Goal: Transaction & Acquisition: Purchase product/service

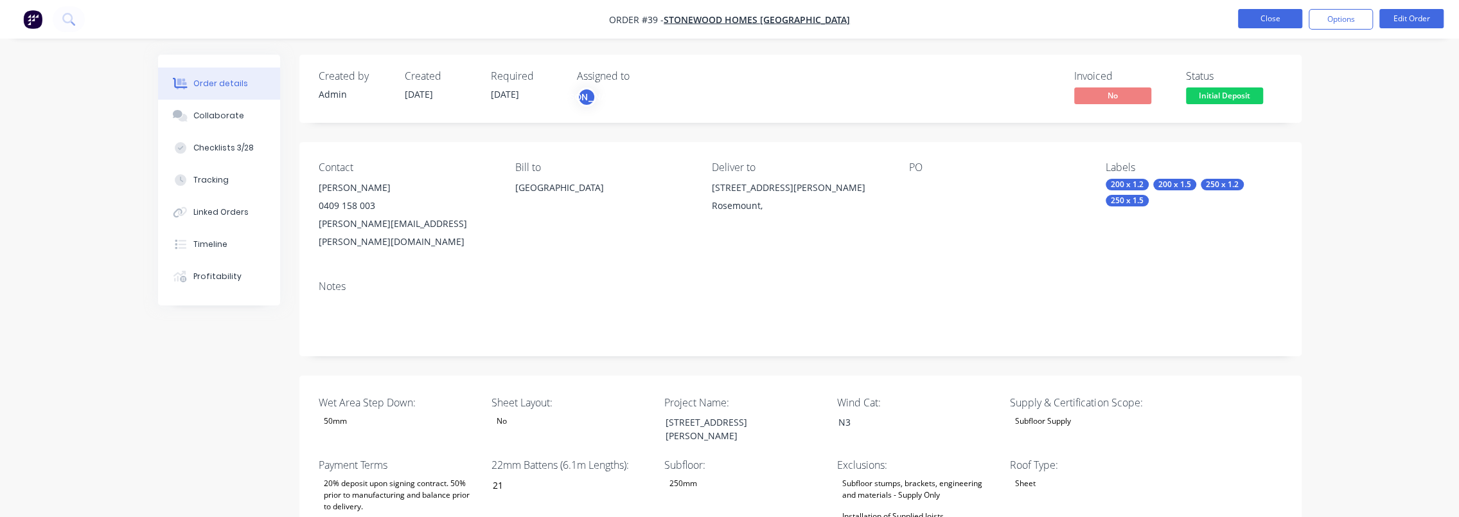
click at [1285, 21] on button "Close" at bounding box center [1270, 18] width 64 height 19
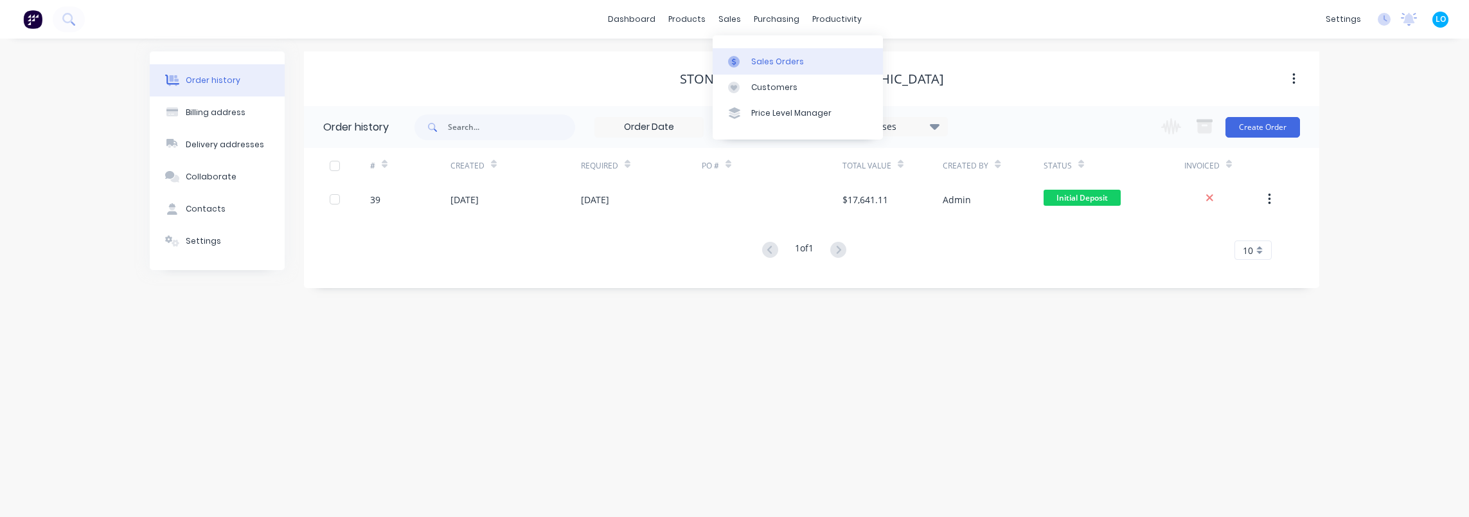
click at [745, 57] on div at bounding box center [737, 62] width 19 height 12
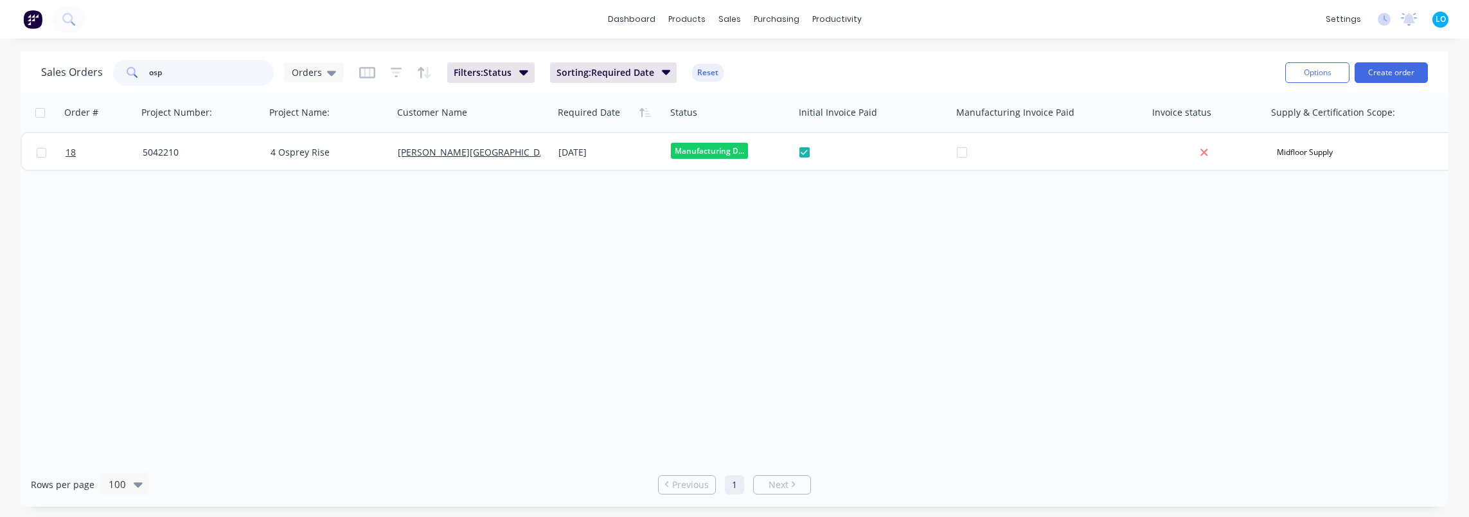
drag, startPoint x: 158, startPoint y: 71, endPoint x: 75, endPoint y: 68, distance: 83.6
click at [75, 68] on div "Sales Orders osp Orders" at bounding box center [192, 73] width 303 height 26
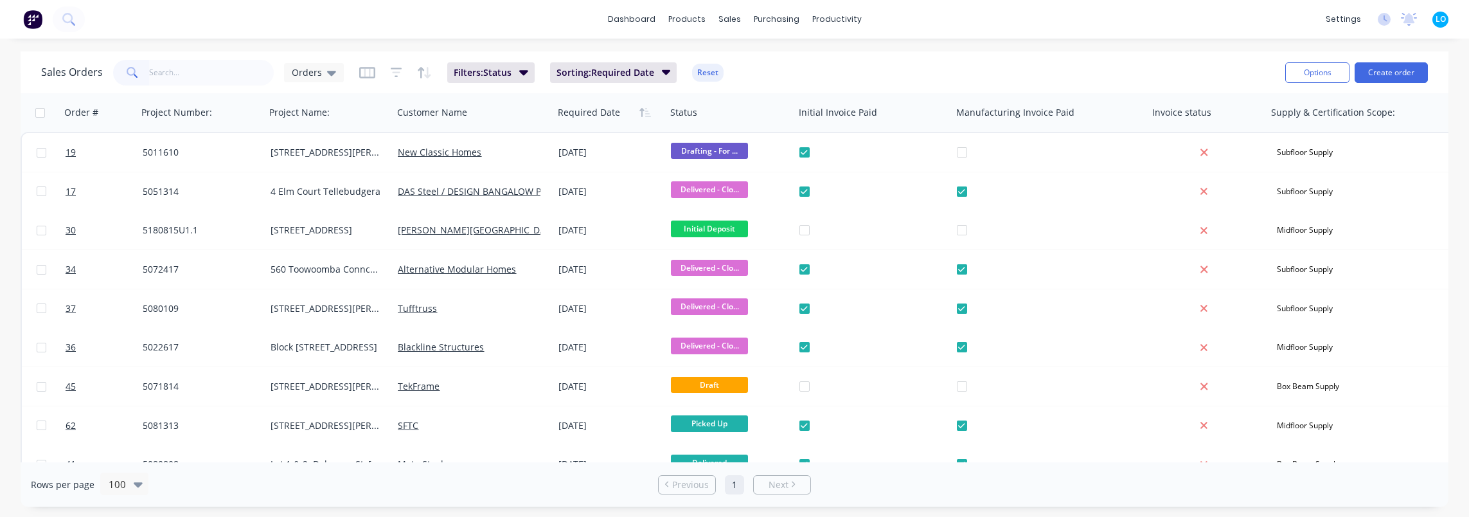
click at [808, 73] on div "Sales Orders Orders Filters: Status Sorting: Required Date Reset" at bounding box center [658, 72] width 1234 height 31
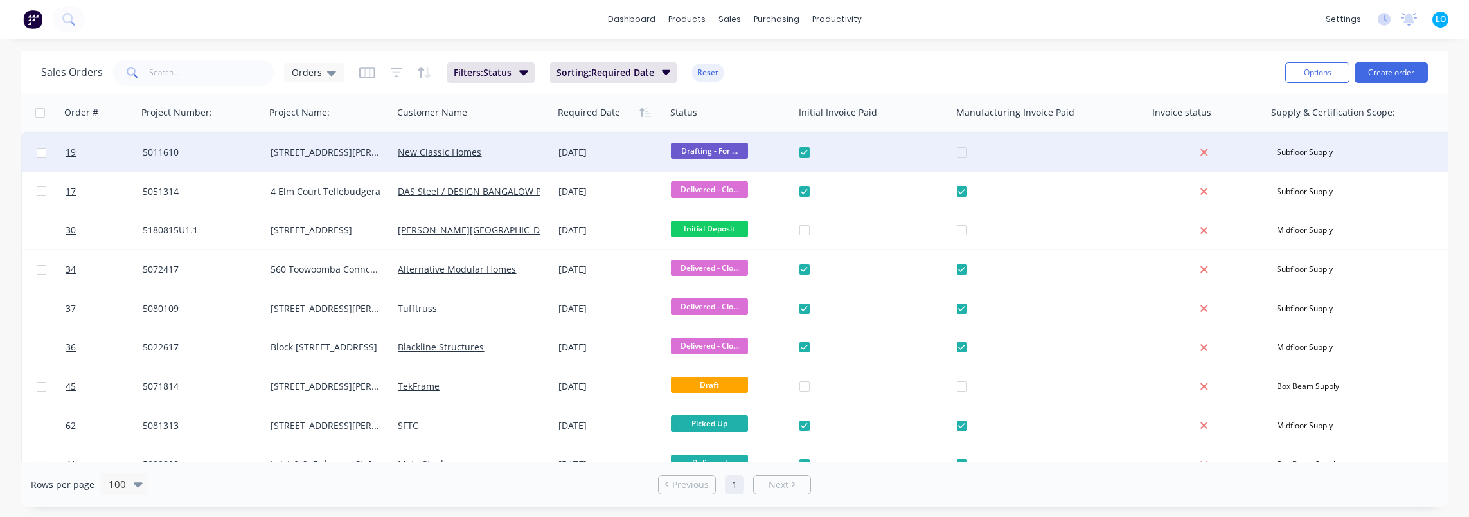
click at [570, 150] on div "08 Aug 2025" at bounding box center [609, 152] width 102 height 13
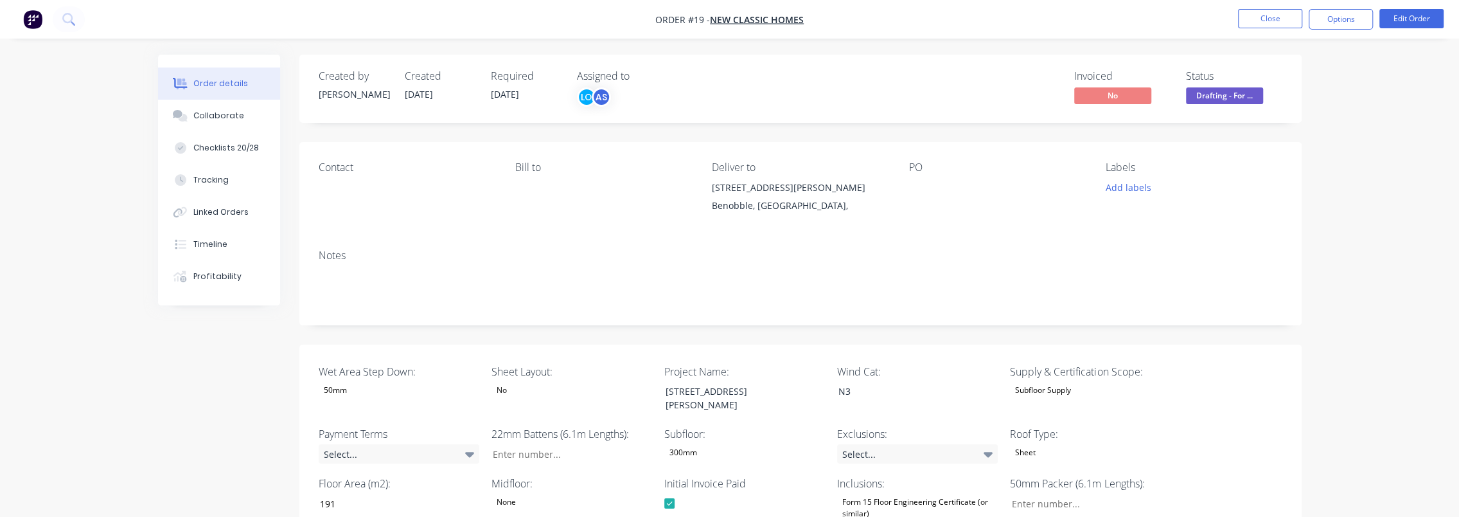
click at [1409, 28] on li "Edit Order" at bounding box center [1412, 19] width 64 height 21
click at [1407, 21] on button "Edit Order" at bounding box center [1412, 18] width 64 height 19
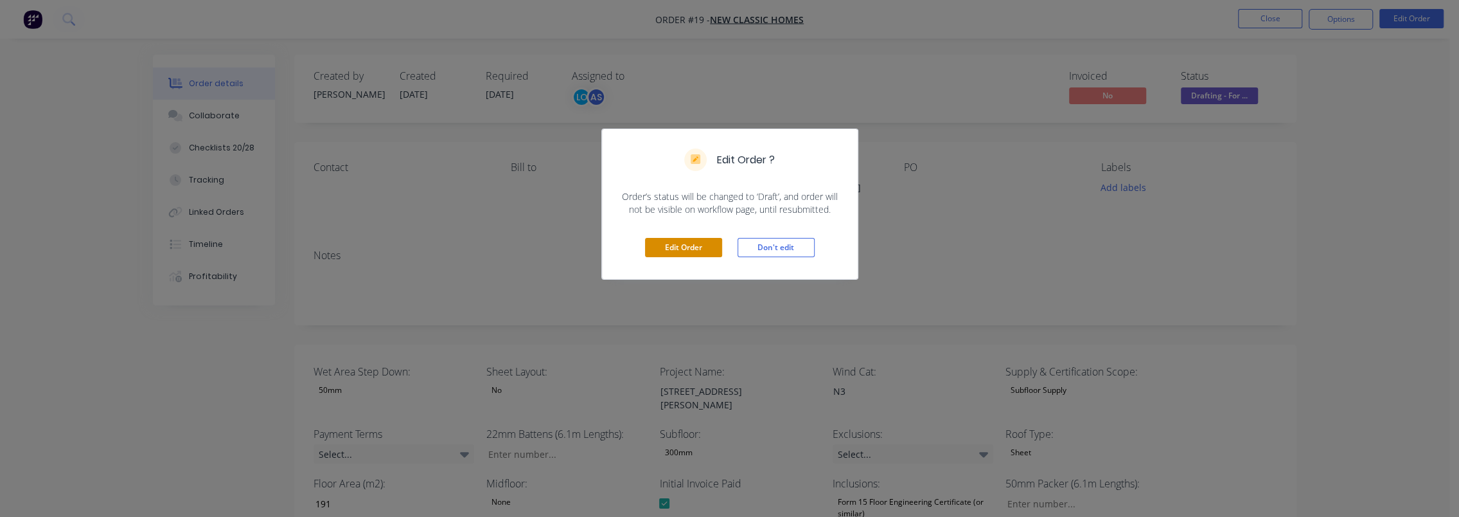
click at [693, 249] on button "Edit Order" at bounding box center [683, 247] width 77 height 19
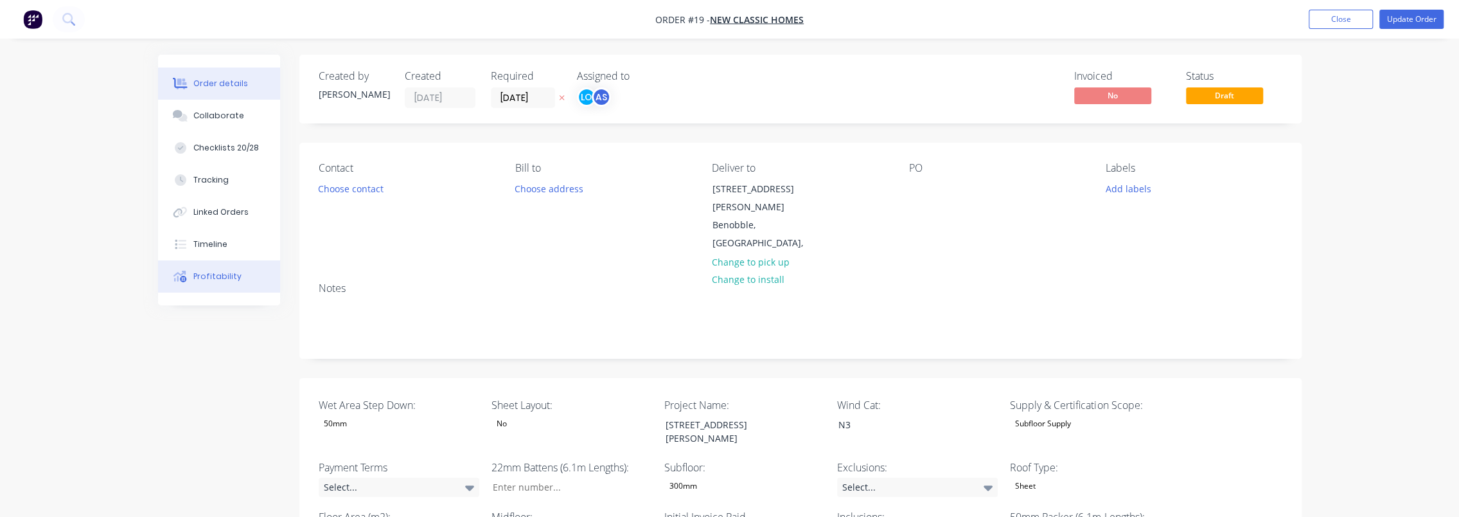
click at [224, 274] on div "Profitability" at bounding box center [217, 277] width 48 height 12
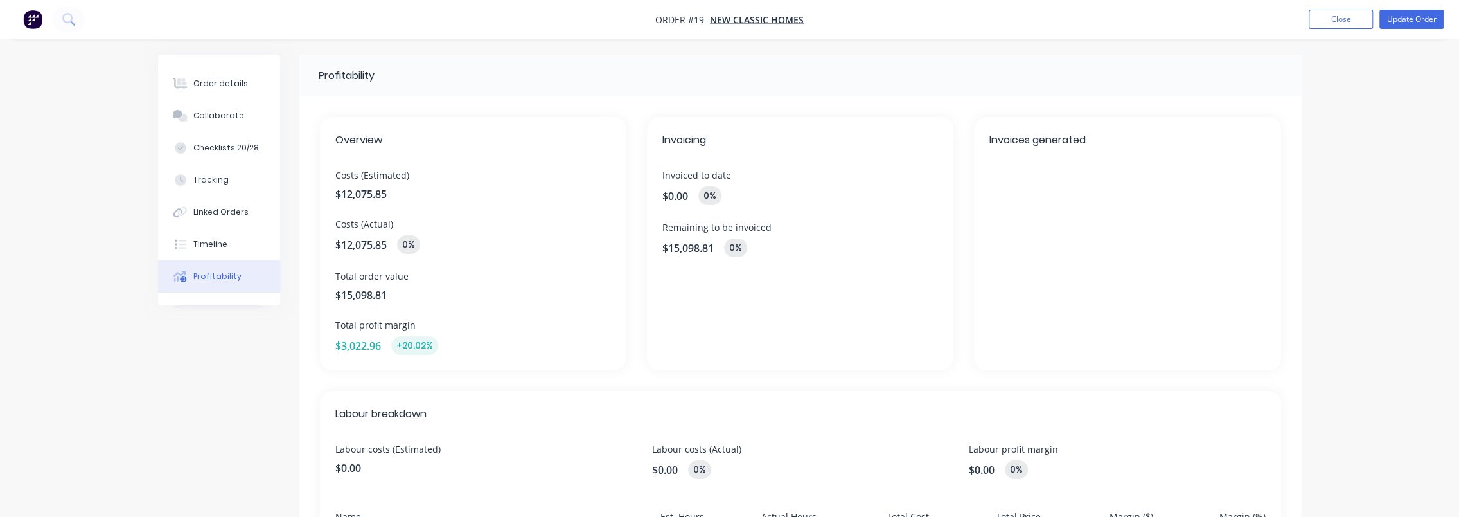
click at [216, 392] on div "Profitability Overview Costs (Estimated) $12,075.85 Costs (Actual) $12,075.85 0…" at bounding box center [730, 434] width 1144 height 758
drag, startPoint x: 262, startPoint y: 438, endPoint x: 377, endPoint y: 387, distance: 125.7
click at [262, 438] on div "Profitability Overview Costs (Estimated) $12,075.85 Costs (Actual) $12,075.85 0…" at bounding box center [730, 434] width 1144 height 758
drag, startPoint x: 350, startPoint y: 174, endPoint x: 400, endPoint y: 171, distance: 50.2
click at [400, 171] on span "Costs (Estimated)" at bounding box center [473, 174] width 276 height 13
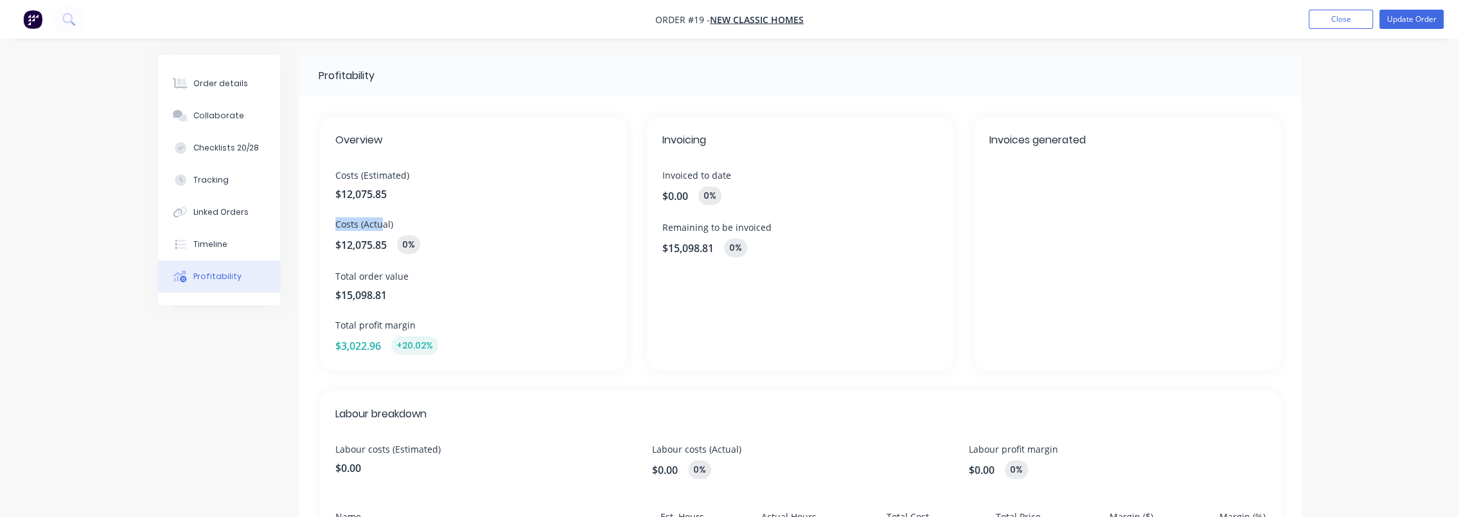
drag, startPoint x: 400, startPoint y: 171, endPoint x: 381, endPoint y: 221, distance: 53.5
click at [381, 221] on div "Overview Costs (Estimated) $12,075.85 Costs (Actual) $12,075.85 0% Total order …" at bounding box center [473, 243] width 307 height 253
click at [381, 221] on span "Costs (Actual)" at bounding box center [473, 223] width 276 height 13
click at [404, 248] on div "0%" at bounding box center [408, 244] width 23 height 19
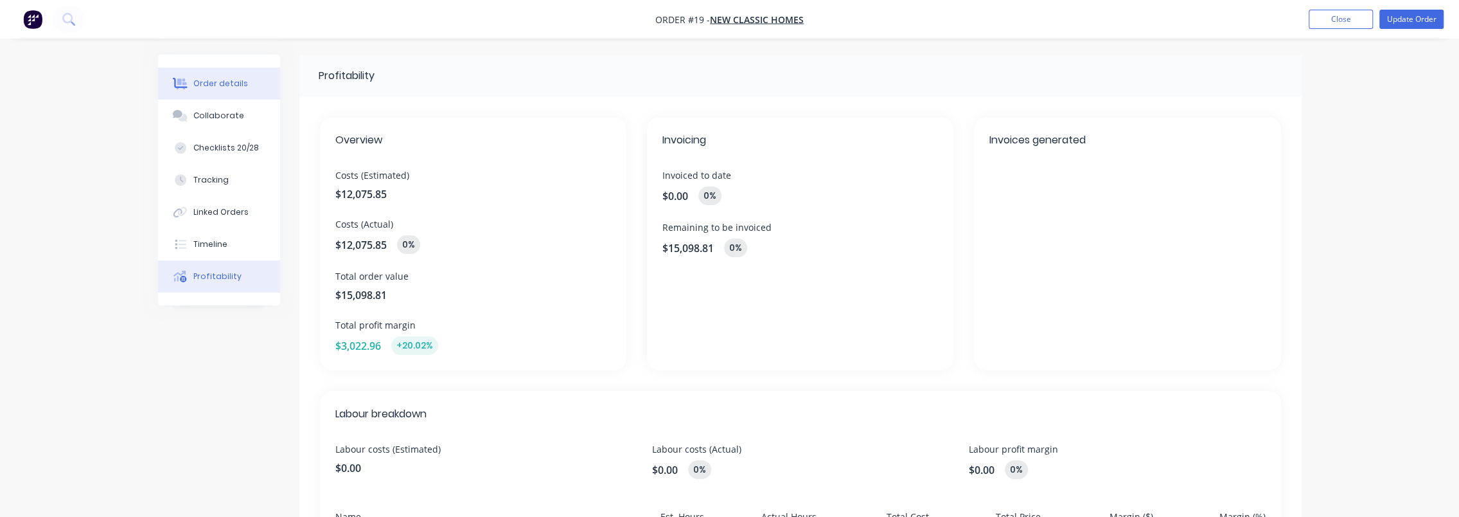
click at [233, 91] on button "Order details" at bounding box center [219, 83] width 122 height 32
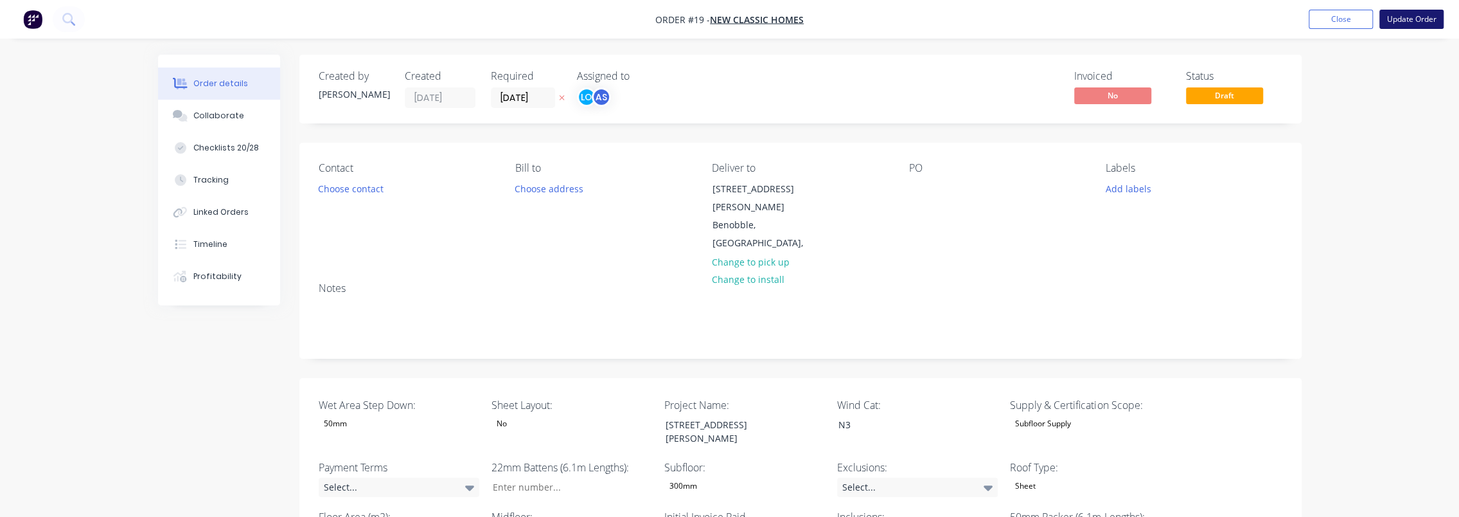
click at [1420, 13] on button "Update Order" at bounding box center [1412, 19] width 64 height 19
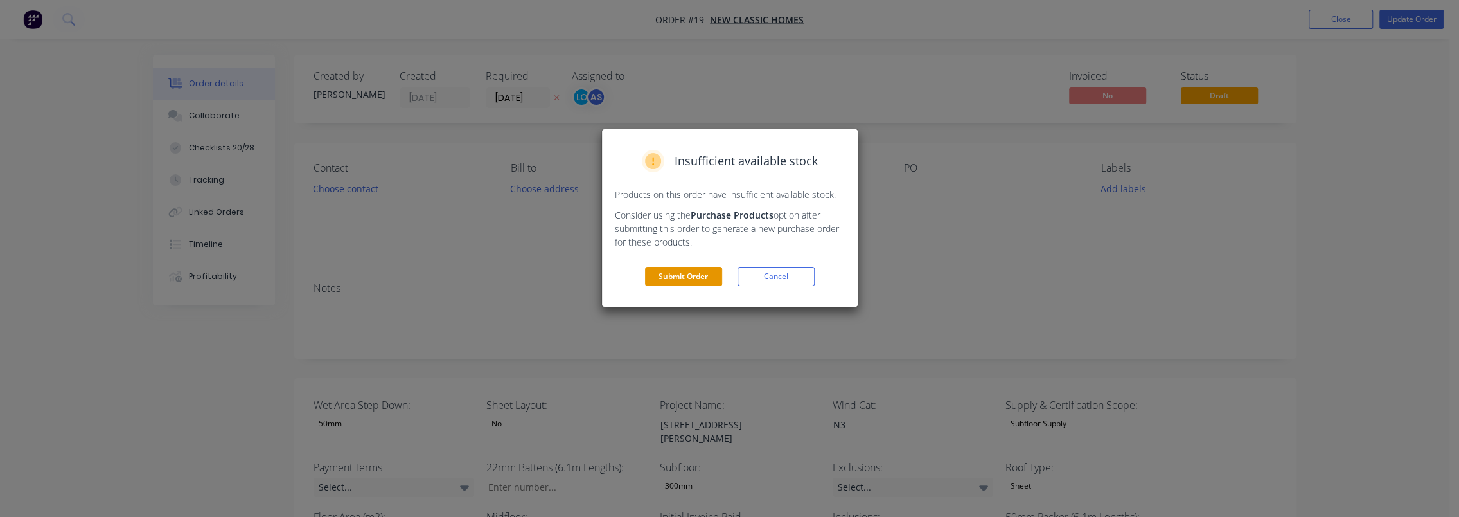
click at [688, 272] on button "Submit Order" at bounding box center [683, 276] width 77 height 19
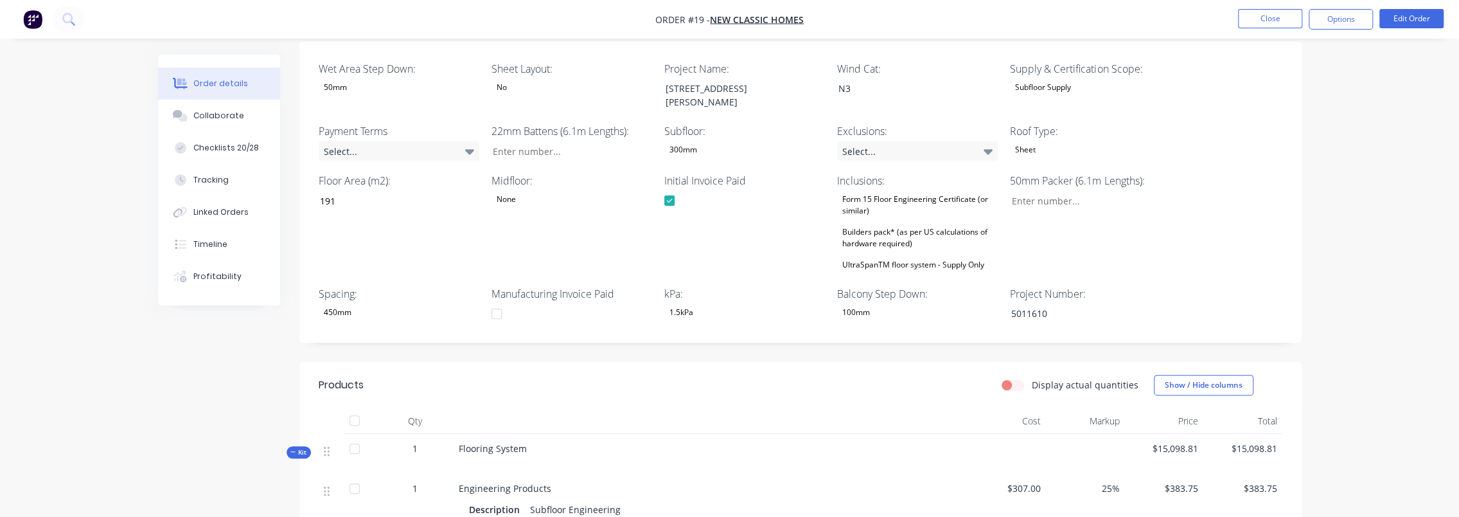
scroll to position [289, 0]
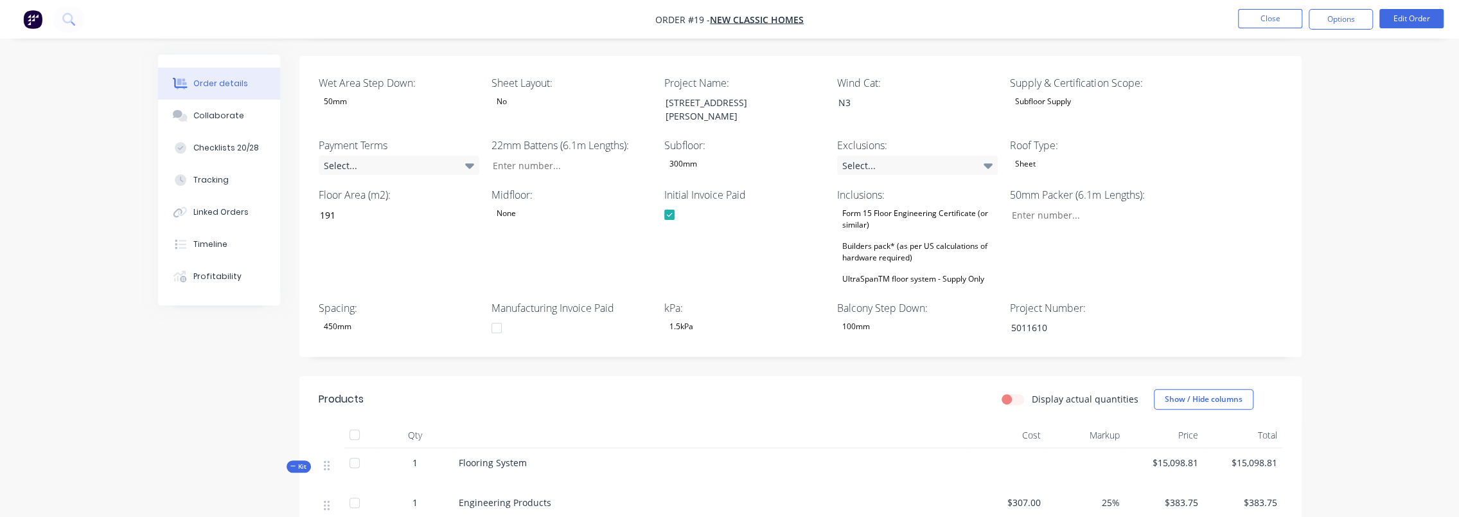
click at [1032, 392] on label "Display actual quantities" at bounding box center [1085, 398] width 107 height 13
click at [1012, 392] on input "Display actual quantities" at bounding box center [1007, 398] width 10 height 12
checkbox input "true"
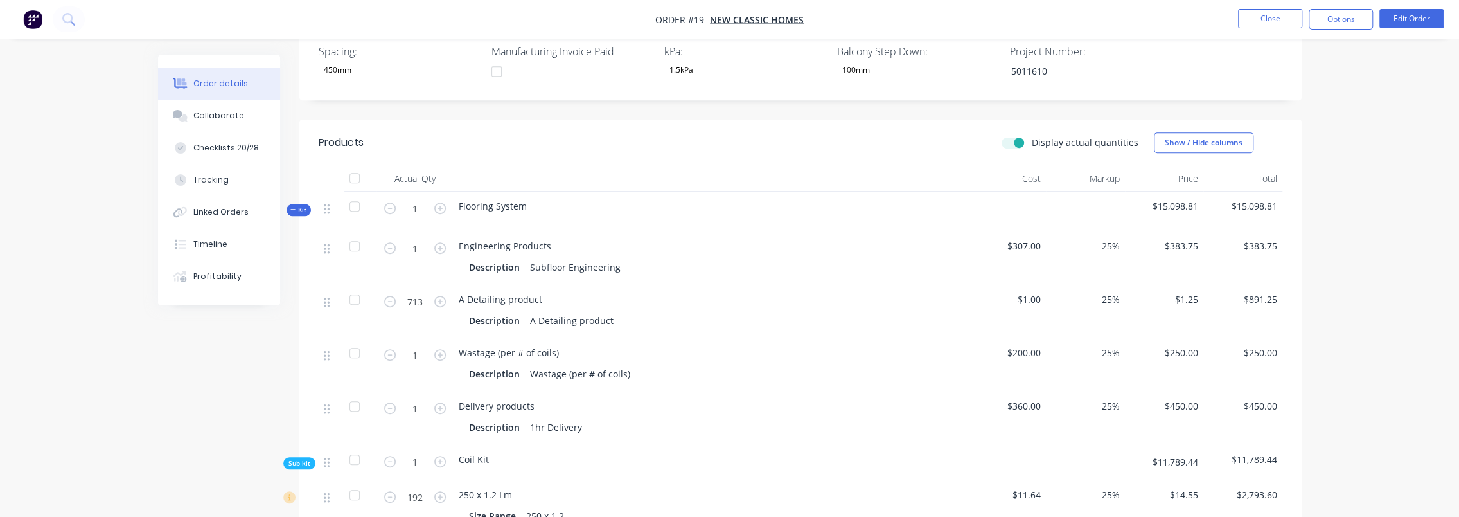
scroll to position [546, 0]
click at [438, 348] on icon "button" at bounding box center [440, 354] width 12 height 12
type input "2"
click at [1343, 312] on div "Order details Collaborate Checklists 20/28 Tracking Linked Orders Timeline Prof…" at bounding box center [729, 445] width 1459 height 1982
click at [1032, 135] on label "Display actual quantities" at bounding box center [1085, 141] width 107 height 13
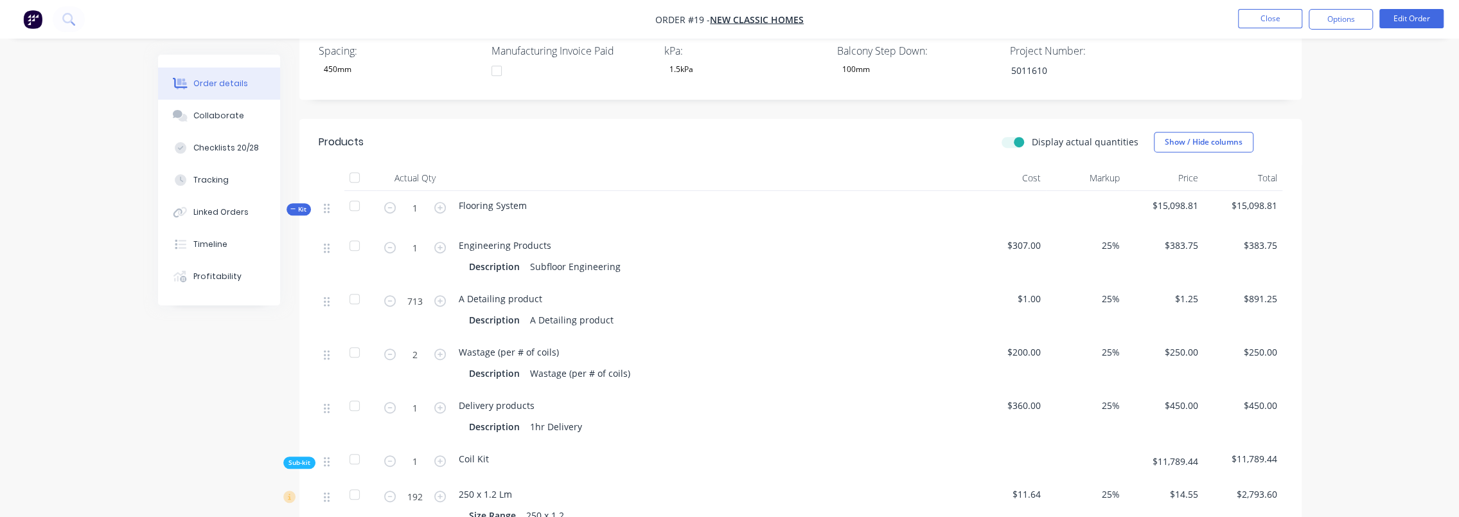
click at [1012, 135] on input "Display actual quantities" at bounding box center [1007, 141] width 10 height 12
checkbox input "false"
drag, startPoint x: 414, startPoint y: 335, endPoint x: 423, endPoint y: 335, distance: 8.4
click at [423, 345] on div "1" at bounding box center [415, 351] width 67 height 13
drag, startPoint x: 1047, startPoint y: 129, endPoint x: 1139, endPoint y: 129, distance: 91.3
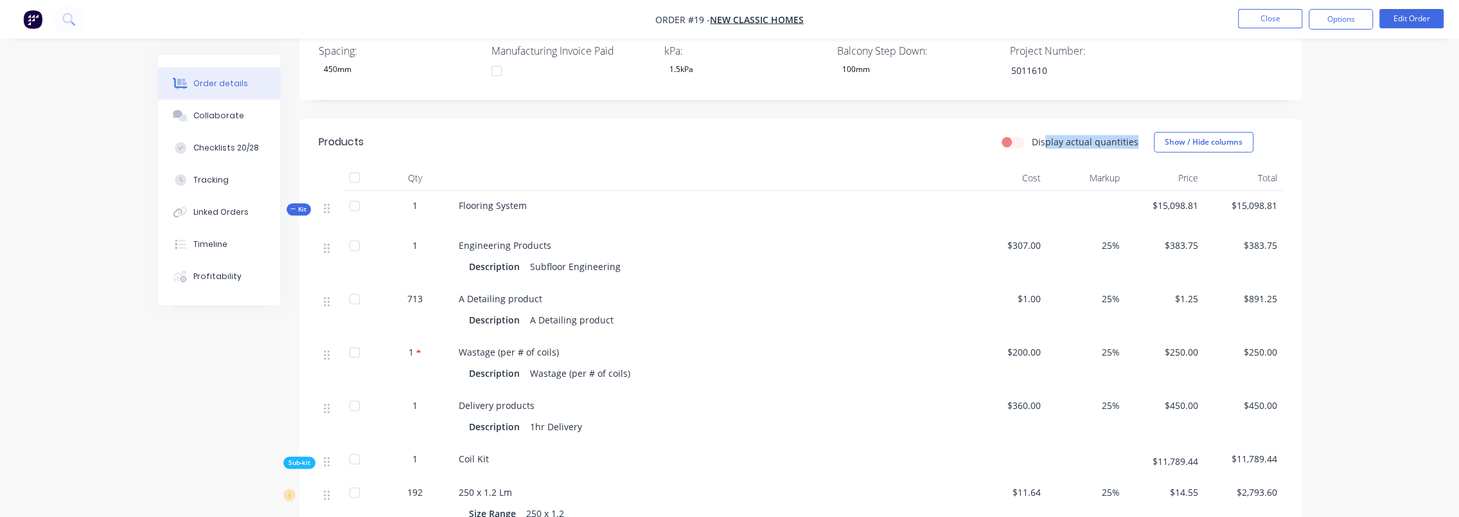
click at [1139, 132] on div "Display actual quantities Show / Hide columns" at bounding box center [902, 142] width 759 height 21
click at [222, 274] on div "Profitability" at bounding box center [217, 277] width 48 height 12
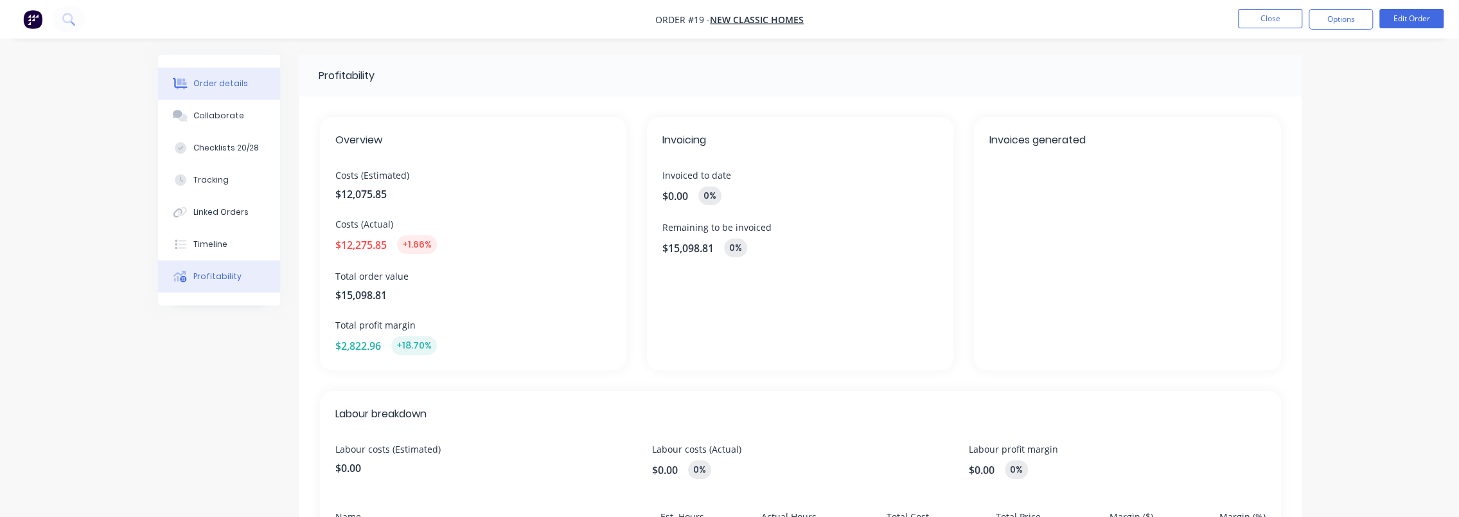
click at [240, 95] on button "Order details" at bounding box center [219, 83] width 122 height 32
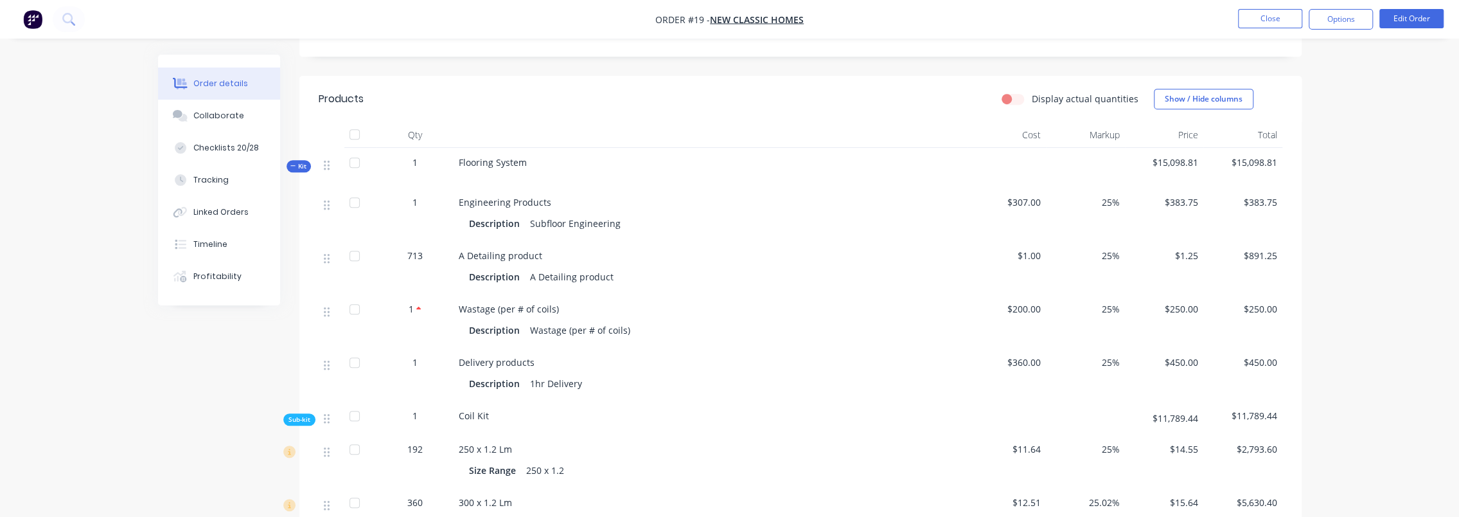
scroll to position [450, 0]
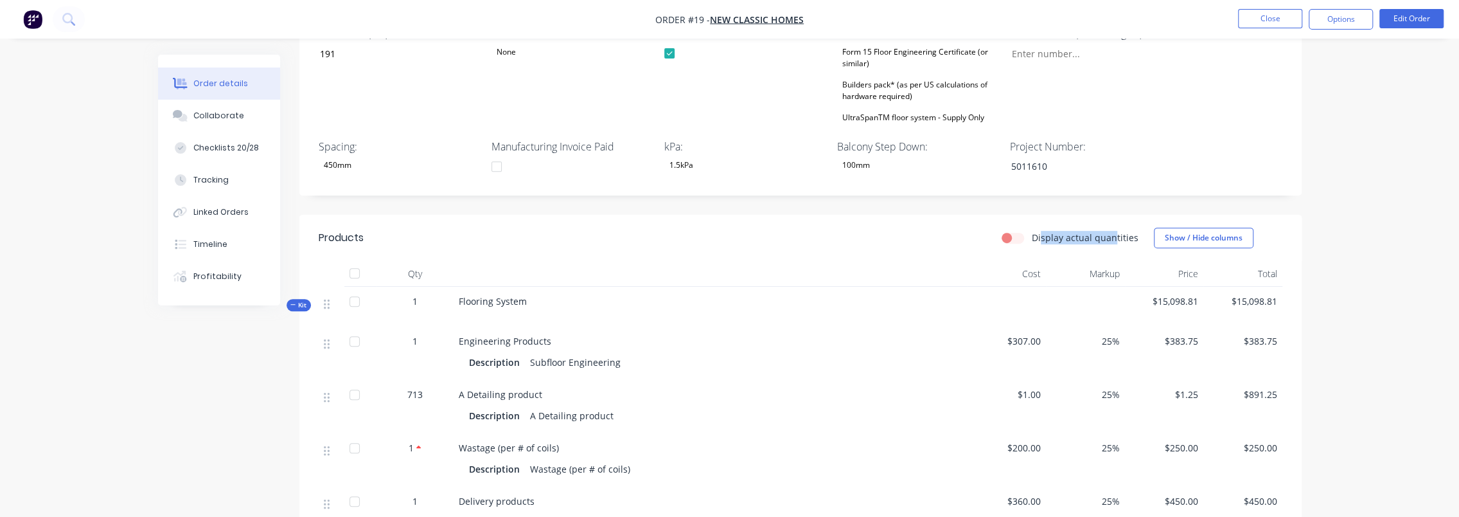
drag, startPoint x: 1047, startPoint y: 224, endPoint x: 1119, endPoint y: 227, distance: 72.7
click at [1119, 231] on label "Display actual quantities" at bounding box center [1085, 237] width 107 height 13
click at [1012, 231] on input "Display actual quantities" at bounding box center [1007, 237] width 10 height 12
click at [1126, 231] on label "Display actual quantities" at bounding box center [1085, 237] width 107 height 13
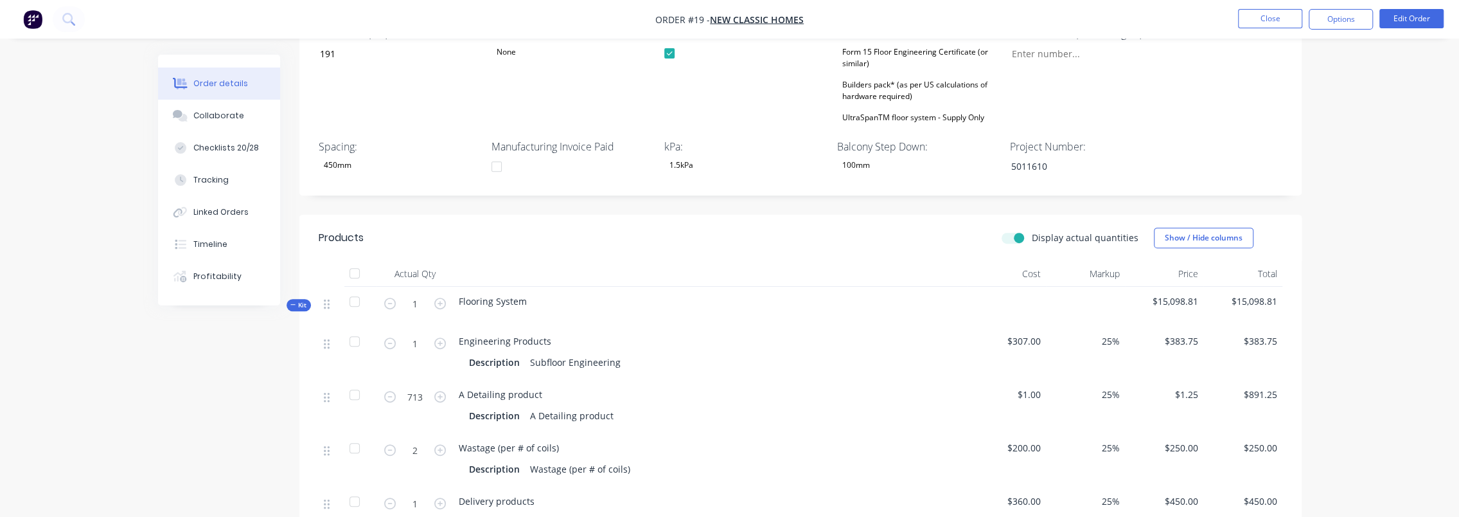
click at [1012, 231] on input "Display actual quantities" at bounding box center [1007, 237] width 10 height 12
click at [1055, 231] on label "Display actual quantities" at bounding box center [1085, 237] width 107 height 13
click at [1012, 231] on input "Display actual quantities" at bounding box center [1007, 237] width 10 height 12
click at [1054, 231] on label "Display actual quantities" at bounding box center [1085, 237] width 107 height 13
click at [1012, 231] on input "Display actual quantities" at bounding box center [1007, 237] width 10 height 12
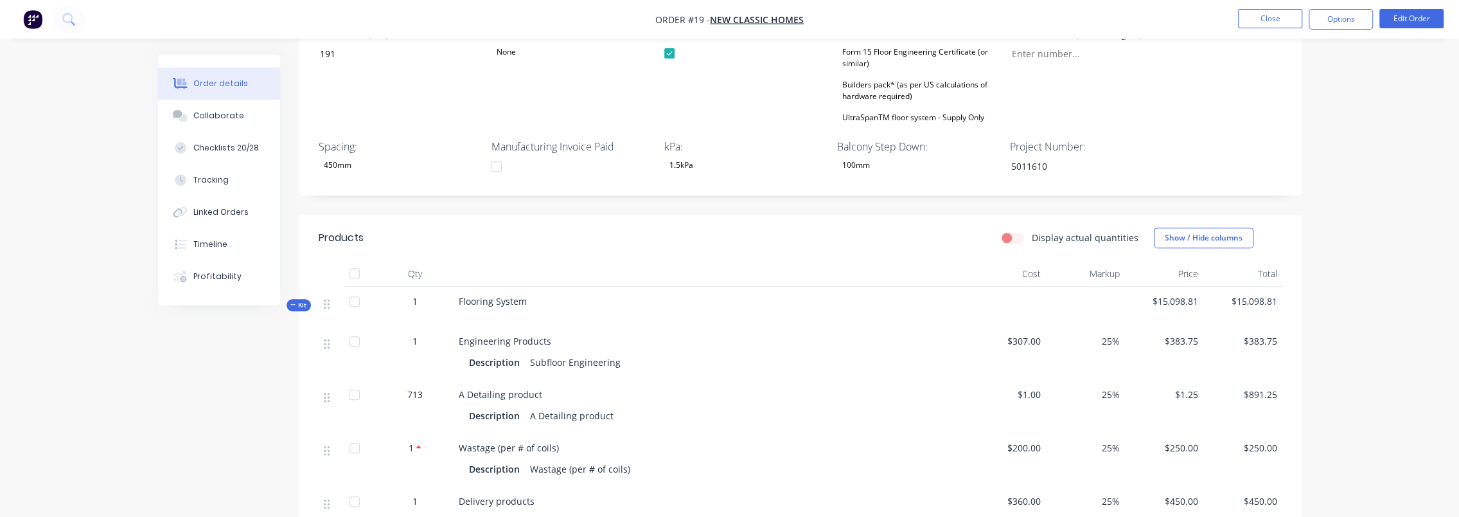
click at [1054, 231] on label "Display actual quantities" at bounding box center [1085, 237] width 107 height 13
click at [1012, 231] on input "Display actual quantities" at bounding box center [1007, 237] width 10 height 12
click at [1056, 231] on label "Display actual quantities" at bounding box center [1085, 237] width 107 height 13
click at [1012, 231] on input "Display actual quantities" at bounding box center [1007, 237] width 10 height 12
click at [1056, 231] on label "Display actual quantities" at bounding box center [1085, 237] width 107 height 13
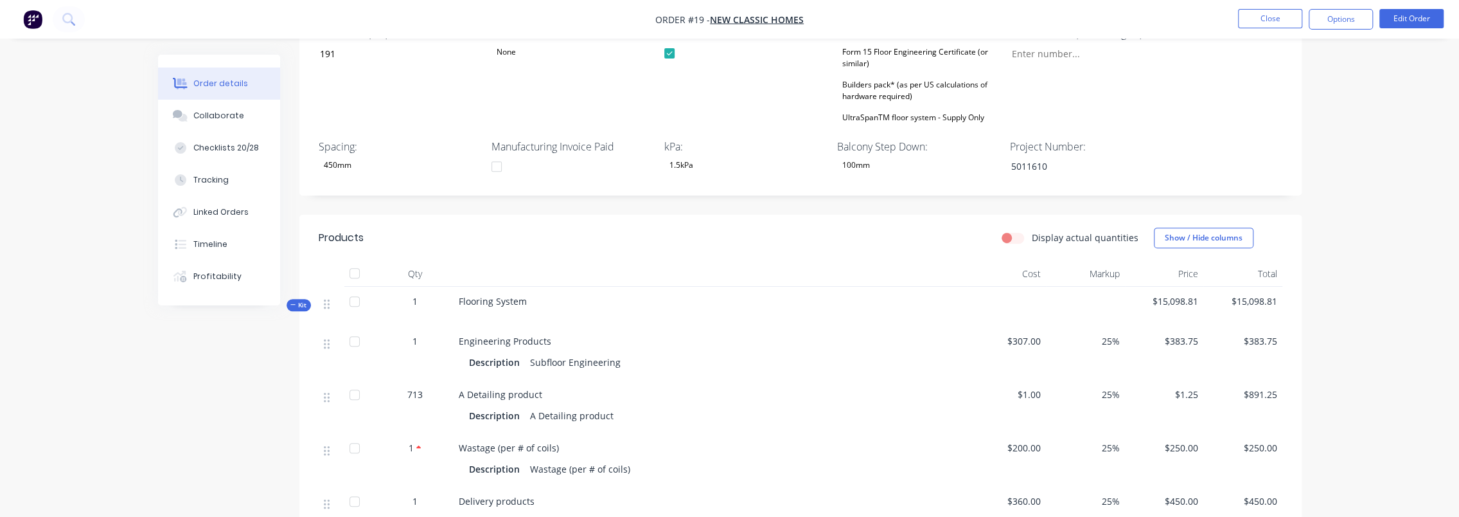
click at [1012, 231] on input "Display actual quantities" at bounding box center [1007, 237] width 10 height 12
click at [1056, 231] on label "Display actual quantities" at bounding box center [1085, 237] width 107 height 13
click at [1012, 231] on input "Display actual quantities" at bounding box center [1007, 237] width 10 height 12
click at [1032, 231] on label "Display actual quantities" at bounding box center [1085, 237] width 107 height 13
click at [1012, 231] on input "Display actual quantities" at bounding box center [1007, 237] width 10 height 12
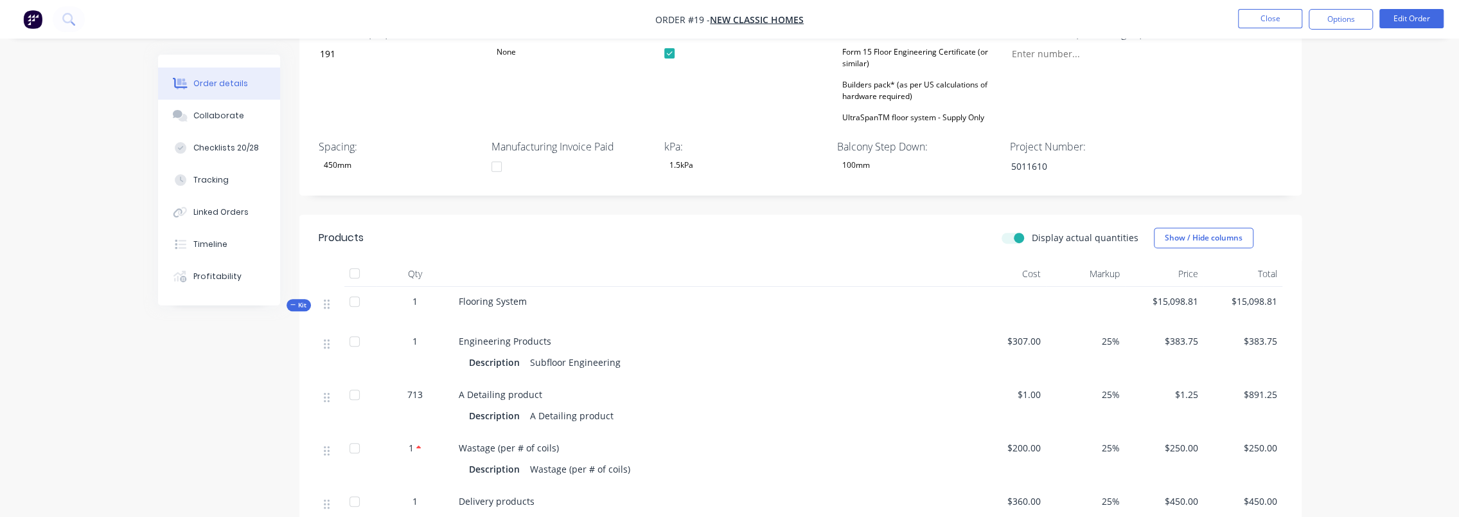
checkbox input "true"
click at [389, 444] on icon "button" at bounding box center [390, 450] width 12 height 12
type input "1"
click at [1032, 231] on label "Display actual quantities" at bounding box center [1085, 237] width 107 height 13
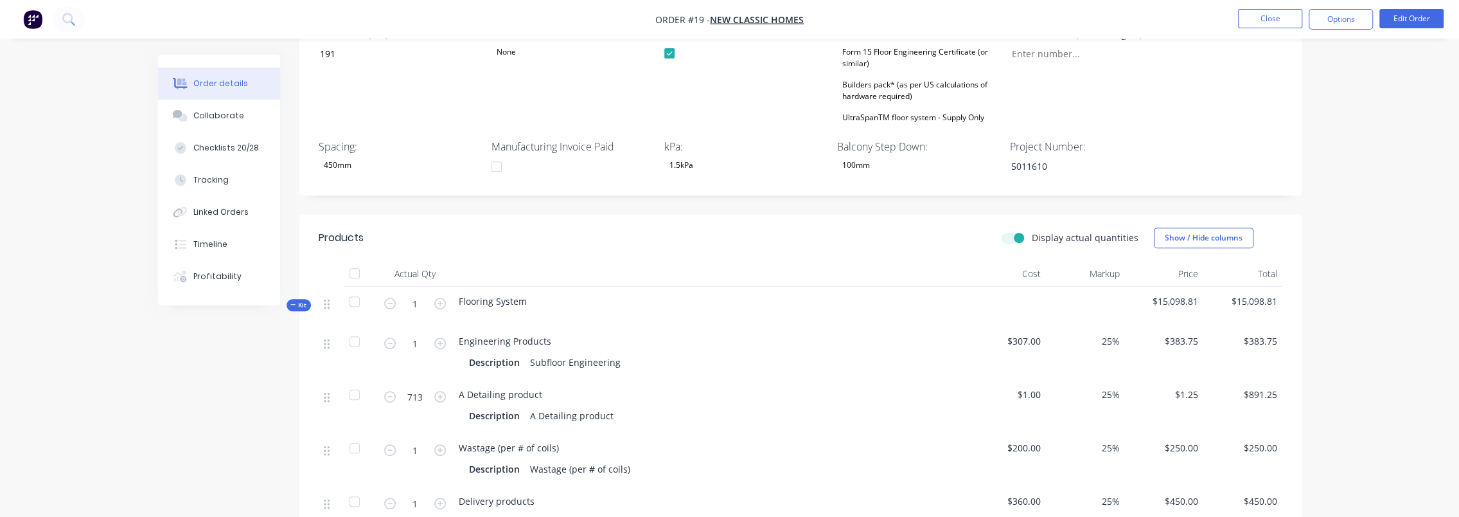
click at [1012, 231] on input "Display actual quantities" at bounding box center [1007, 237] width 10 height 12
drag, startPoint x: 1130, startPoint y: 226, endPoint x: 1038, endPoint y: 226, distance: 91.9
click at [1038, 231] on label "Display actual quantities" at bounding box center [1085, 237] width 107 height 13
drag, startPoint x: 1038, startPoint y: 226, endPoint x: 1058, endPoint y: 226, distance: 19.9
click at [1058, 231] on label "Display actual quantities" at bounding box center [1085, 237] width 107 height 13
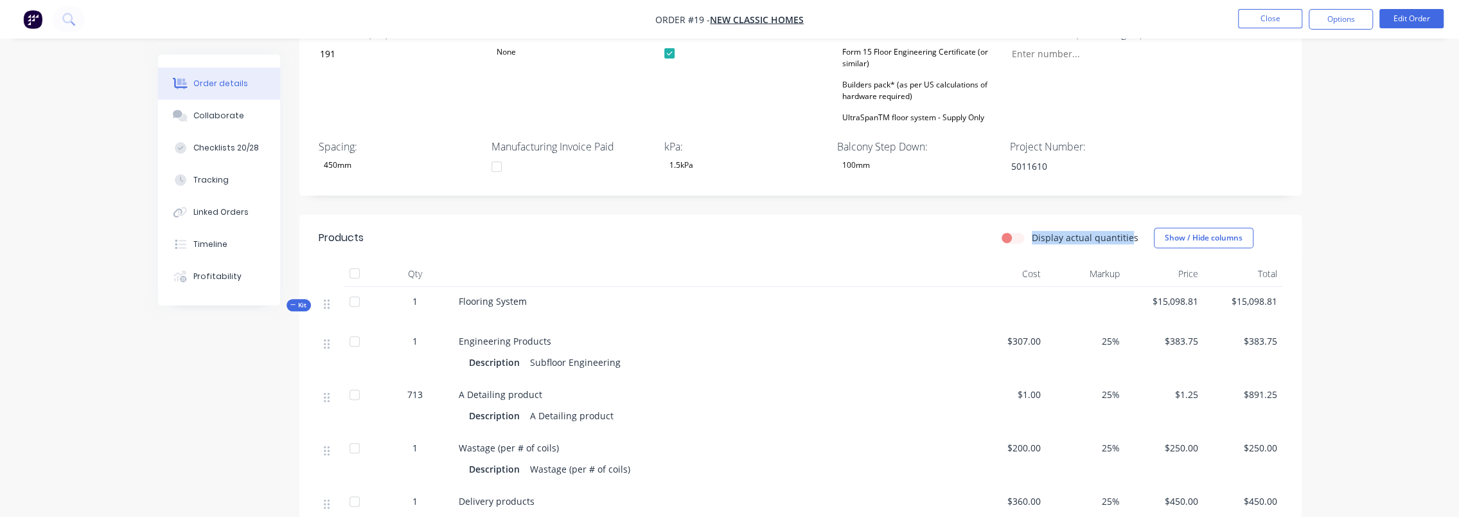
click at [1012, 231] on input "Display actual quantities" at bounding box center [1007, 237] width 10 height 12
click at [1119, 231] on label "Display actual quantities" at bounding box center [1085, 237] width 107 height 13
click at [1012, 231] on input "Display actual quantities" at bounding box center [1007, 237] width 10 height 12
drag, startPoint x: 3, startPoint y: 299, endPoint x: 105, endPoint y: 306, distance: 103.0
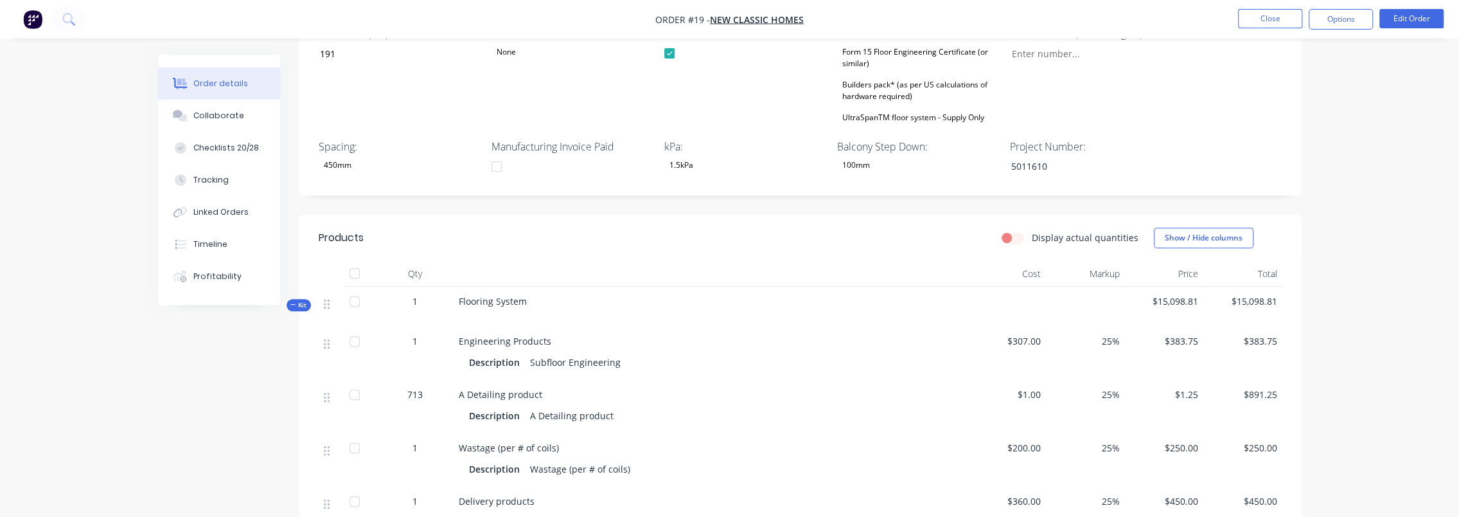
click at [1032, 231] on label "Display actual quantities" at bounding box center [1085, 237] width 107 height 13
click at [1012, 231] on input "Display actual quantities" at bounding box center [1007, 237] width 10 height 12
click at [1032, 231] on label "Display actual quantities" at bounding box center [1085, 237] width 107 height 13
click at [1012, 231] on input "Display actual quantities" at bounding box center [1007, 237] width 10 height 12
click at [1032, 231] on label "Display actual quantities" at bounding box center [1085, 237] width 107 height 13
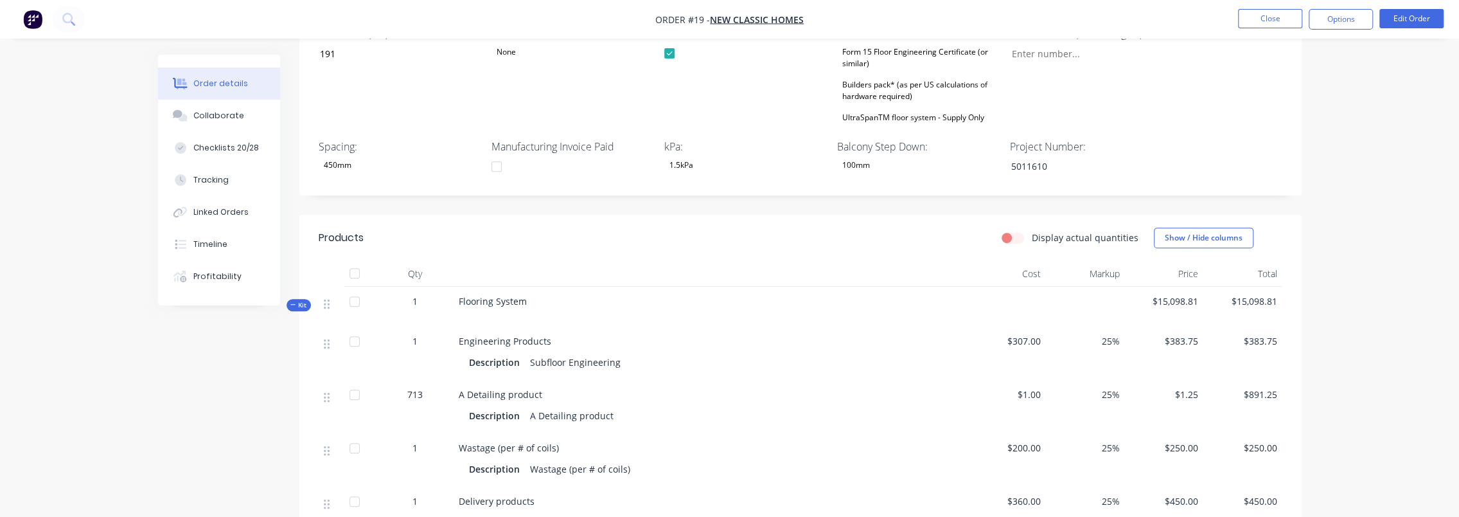
click at [1012, 231] on input "Display actual quantities" at bounding box center [1007, 237] width 10 height 12
click at [1032, 231] on label "Display actual quantities" at bounding box center [1085, 237] width 107 height 13
click at [1012, 231] on input "Display actual quantities" at bounding box center [1007, 237] width 10 height 12
checkbox input "false"
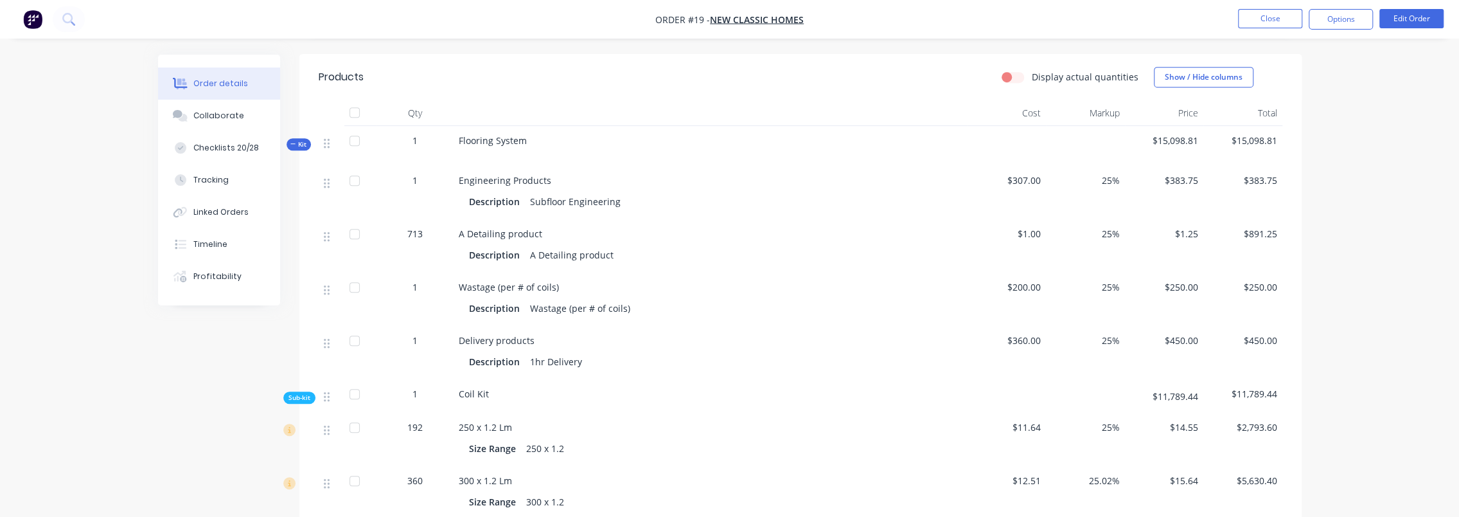
scroll to position [0, 0]
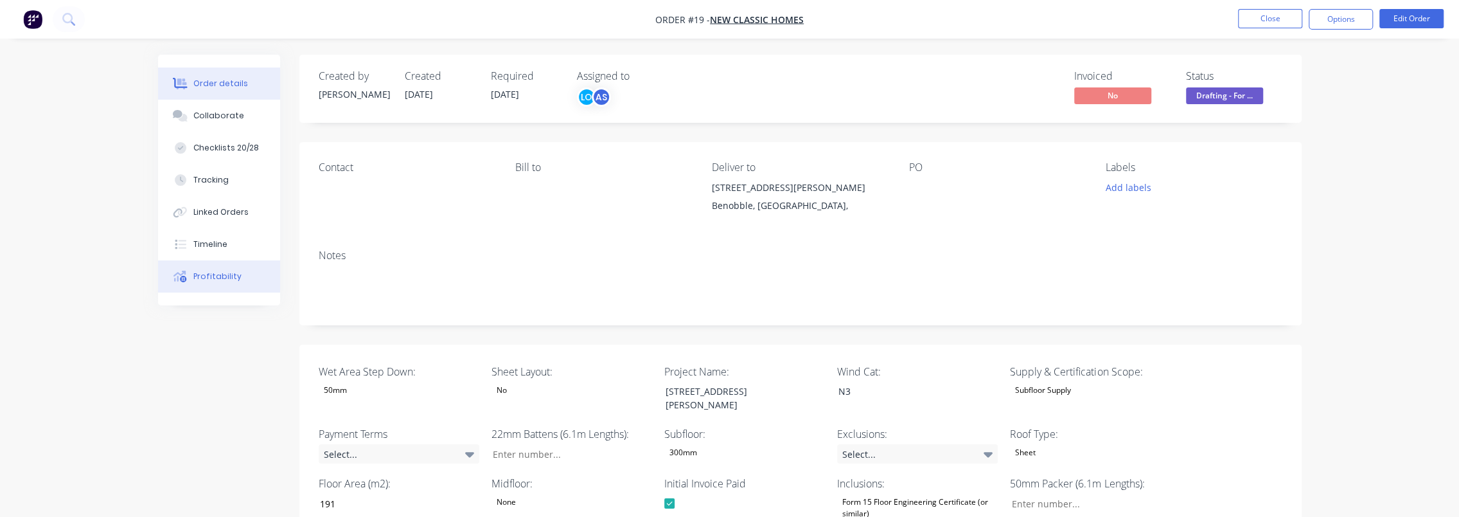
click at [234, 266] on button "Profitability" at bounding box center [219, 276] width 122 height 32
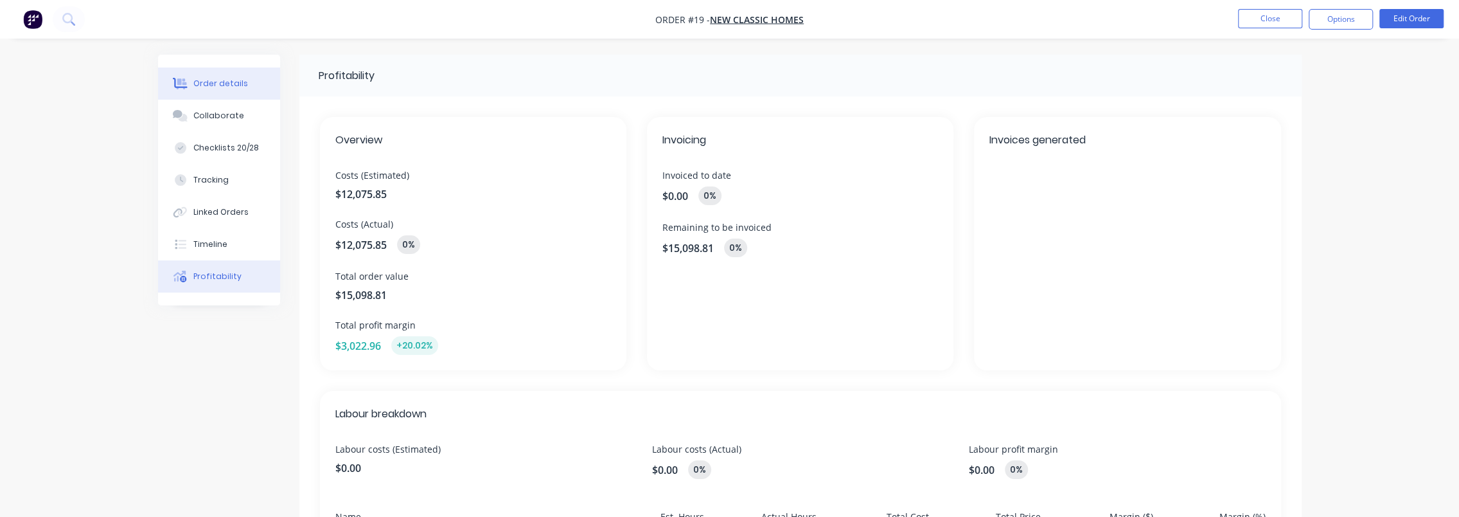
click at [222, 82] on div "Order details" at bounding box center [220, 84] width 55 height 12
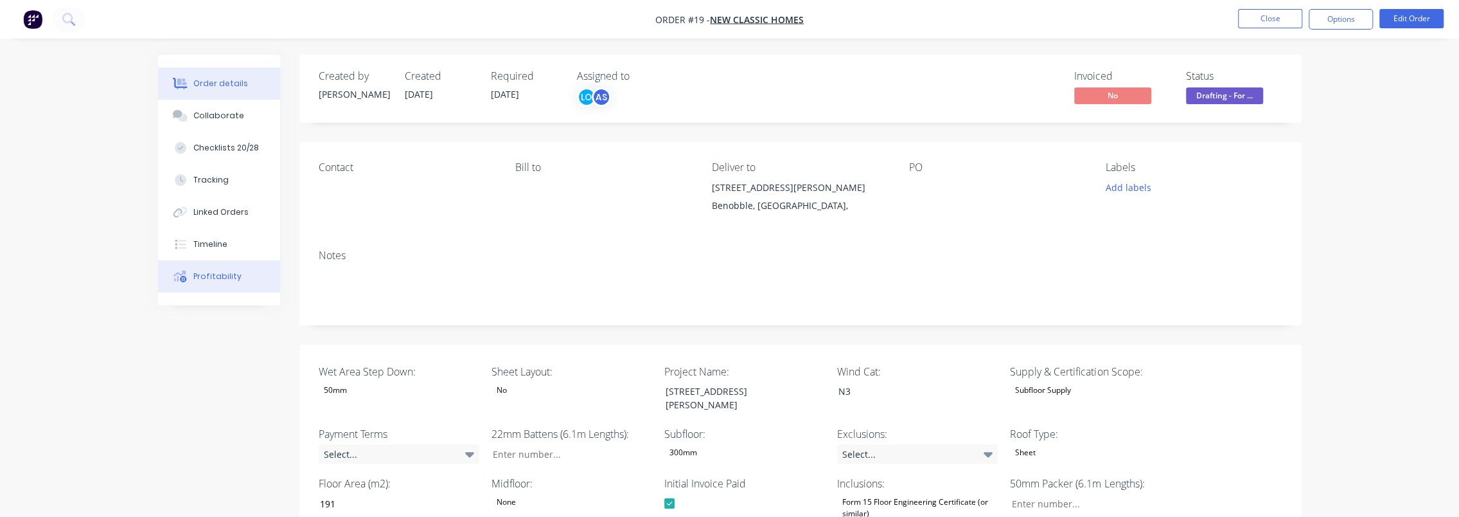
click at [213, 279] on div "Profitability" at bounding box center [217, 277] width 48 height 12
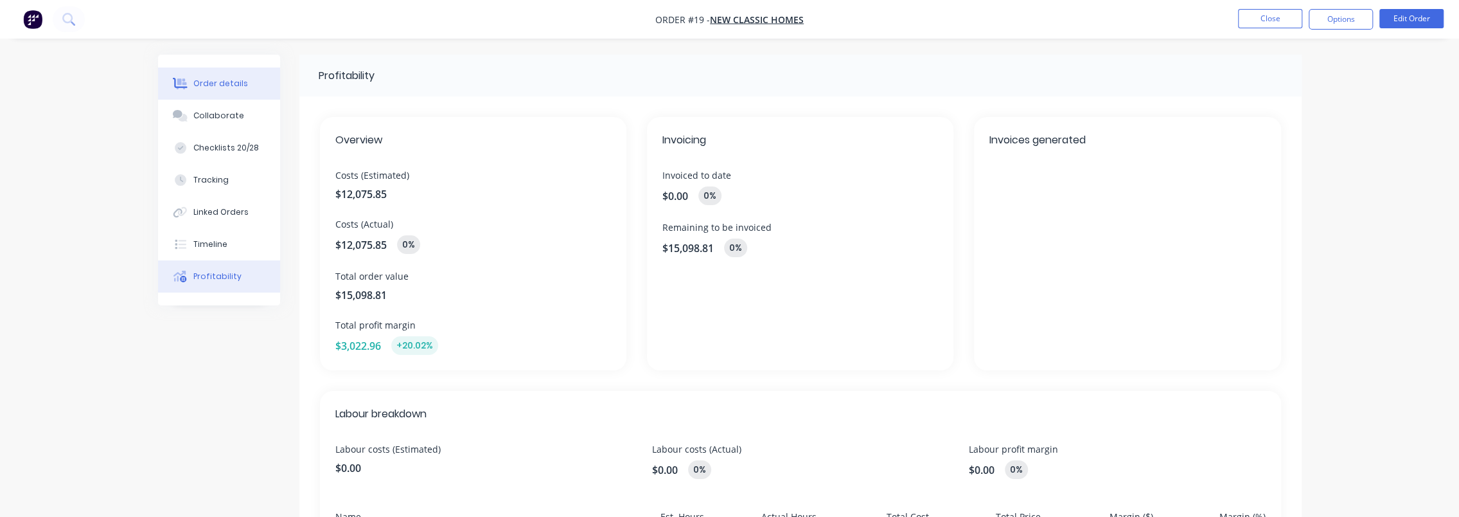
click at [234, 82] on div "Order details" at bounding box center [220, 84] width 55 height 12
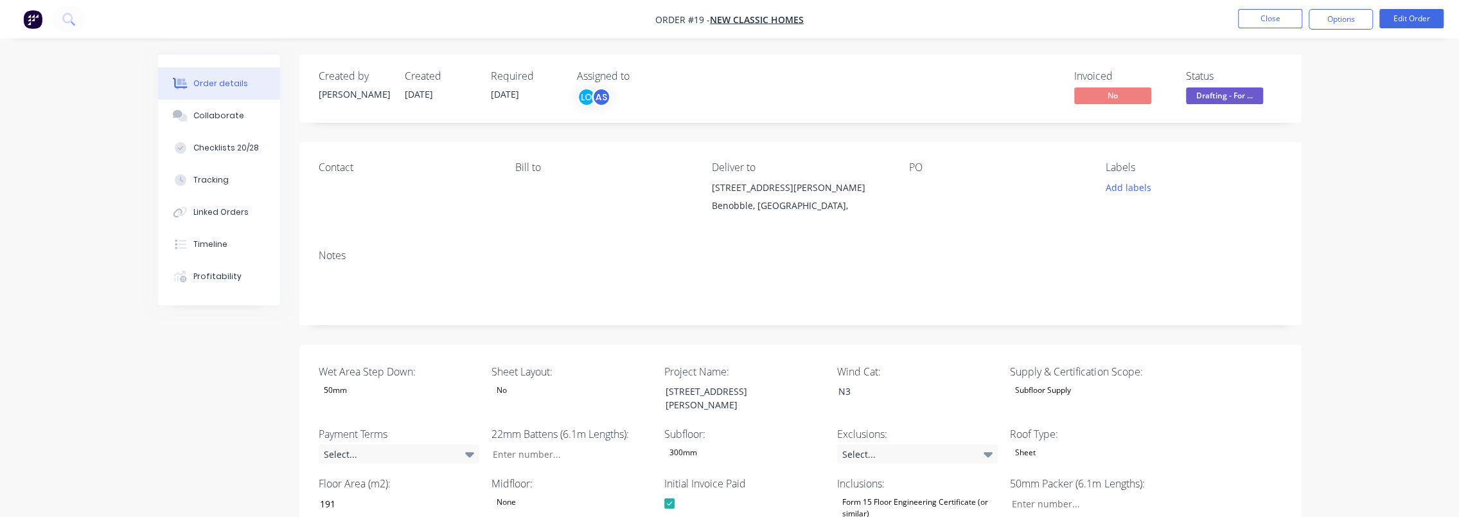
drag, startPoint x: 77, startPoint y: 150, endPoint x: 91, endPoint y: 145, distance: 15.0
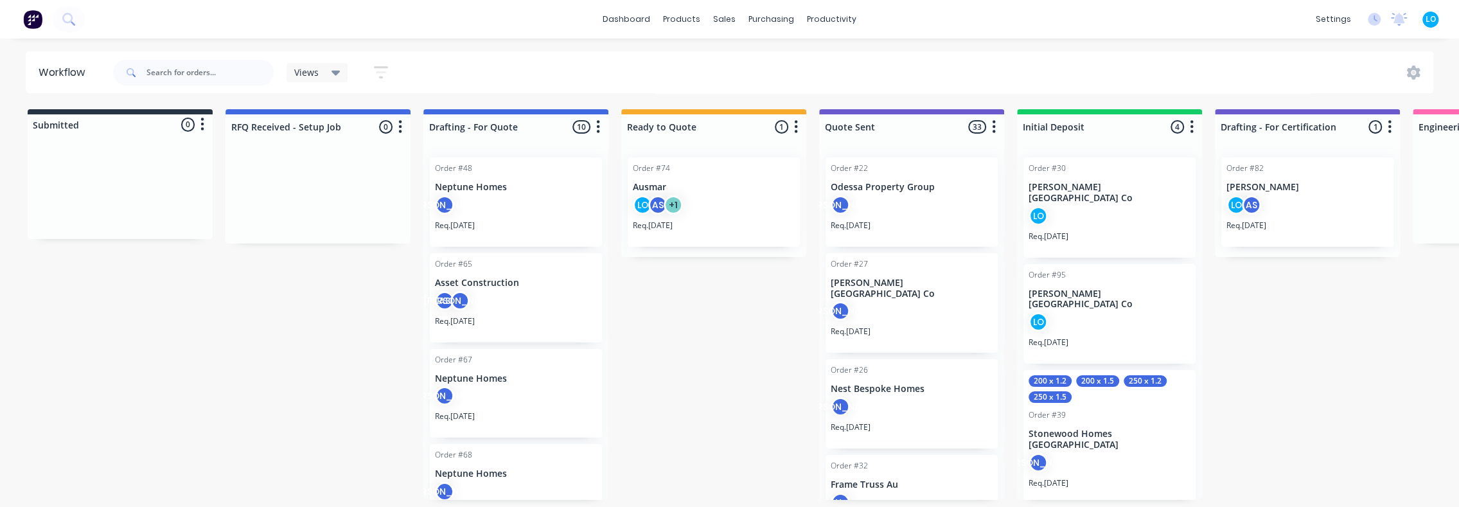
click at [204, 126] on icon "button" at bounding box center [202, 124] width 4 height 16
click at [376, 71] on icon "button" at bounding box center [381, 72] width 14 height 16
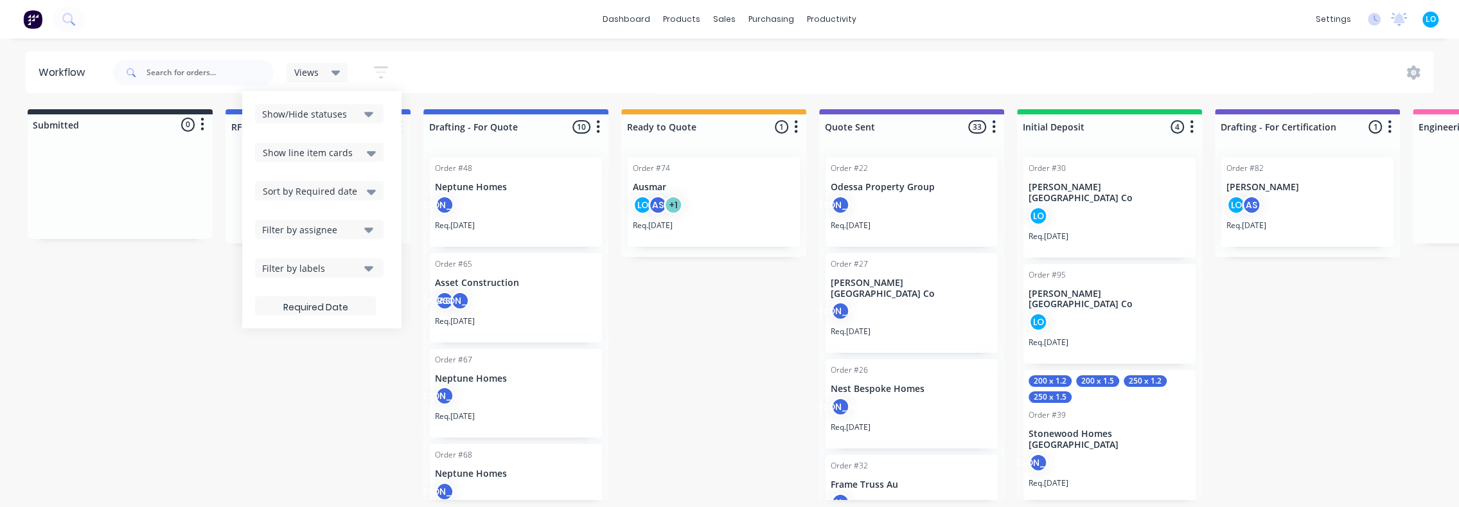
click at [362, 116] on button "Show/Hide statuses" at bounding box center [319, 113] width 129 height 19
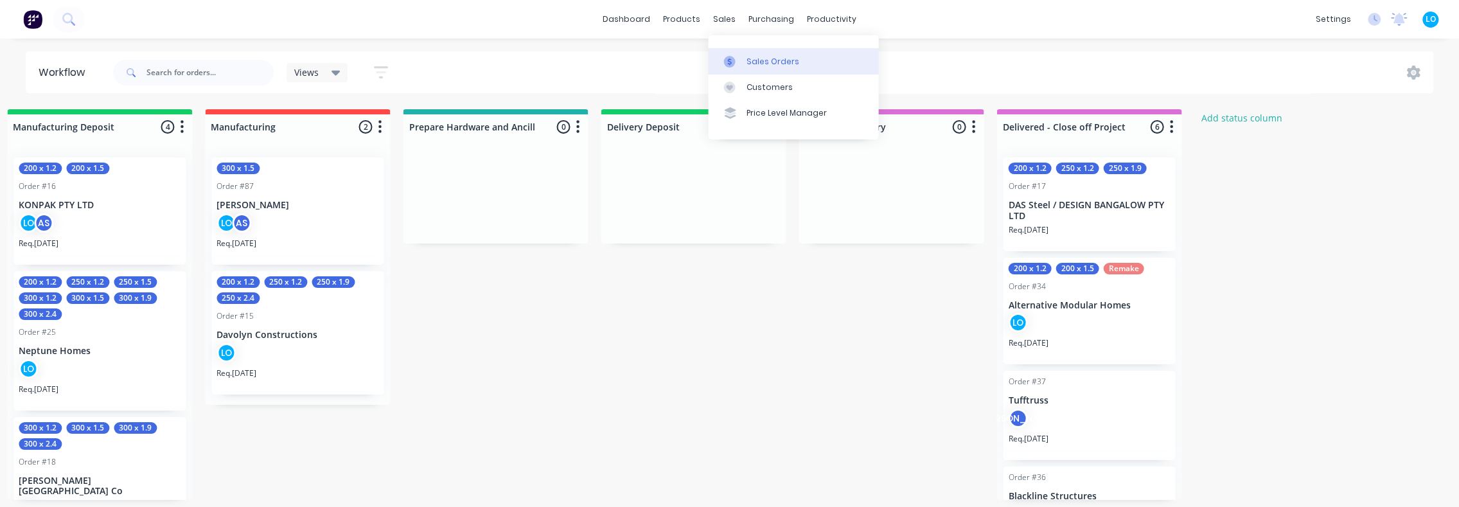
click at [747, 58] on div "Sales Orders" at bounding box center [773, 62] width 53 height 12
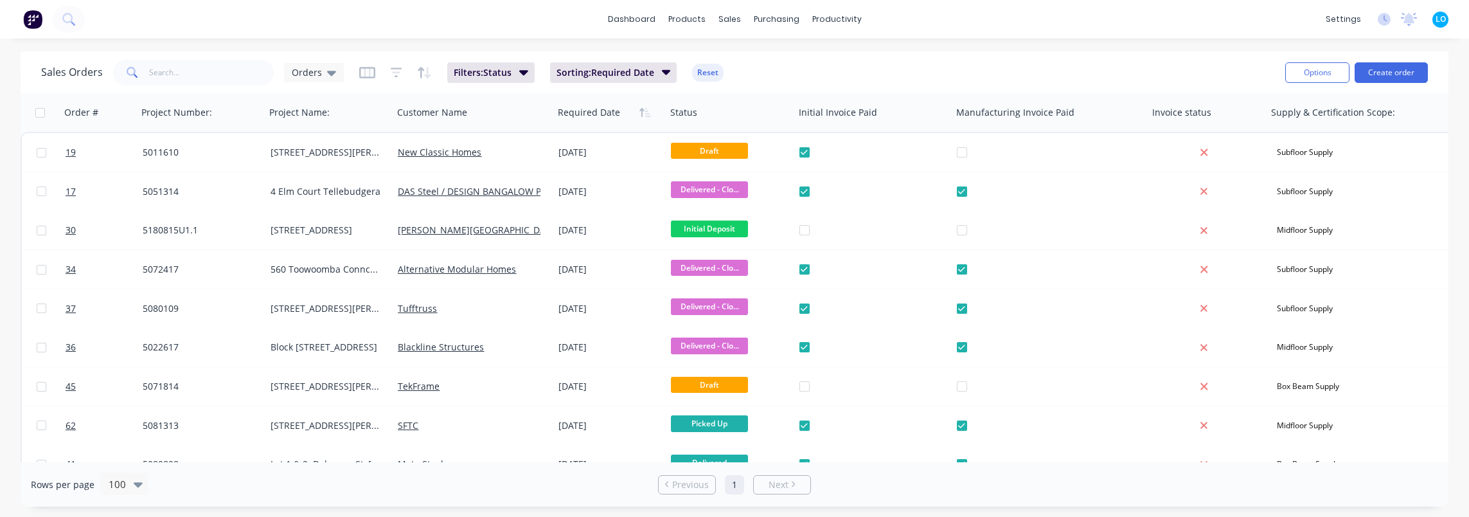
click at [354, 77] on div "Sales Orders Orders Filters: Status Sorting: Required Date Reset" at bounding box center [658, 72] width 1234 height 31
click at [359, 73] on icon "button" at bounding box center [367, 73] width 16 height 12
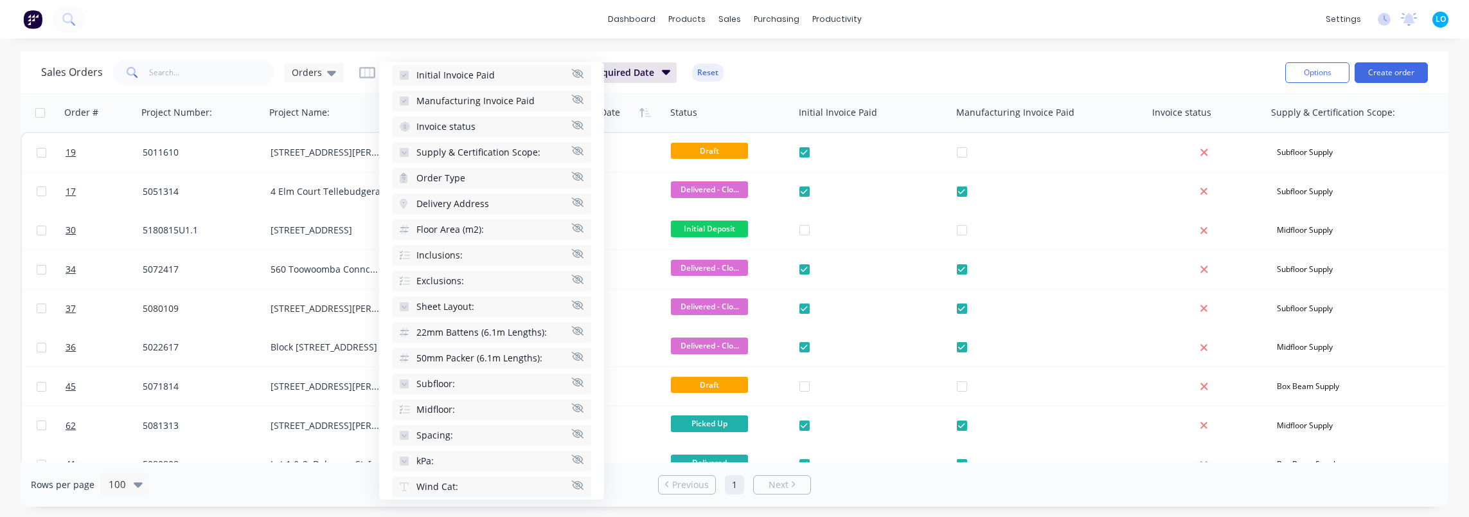
scroll to position [257, 0]
click at [808, 67] on div "Sales Orders Orders Filters: Status Sorting: Required Date Reset" at bounding box center [658, 72] width 1234 height 31
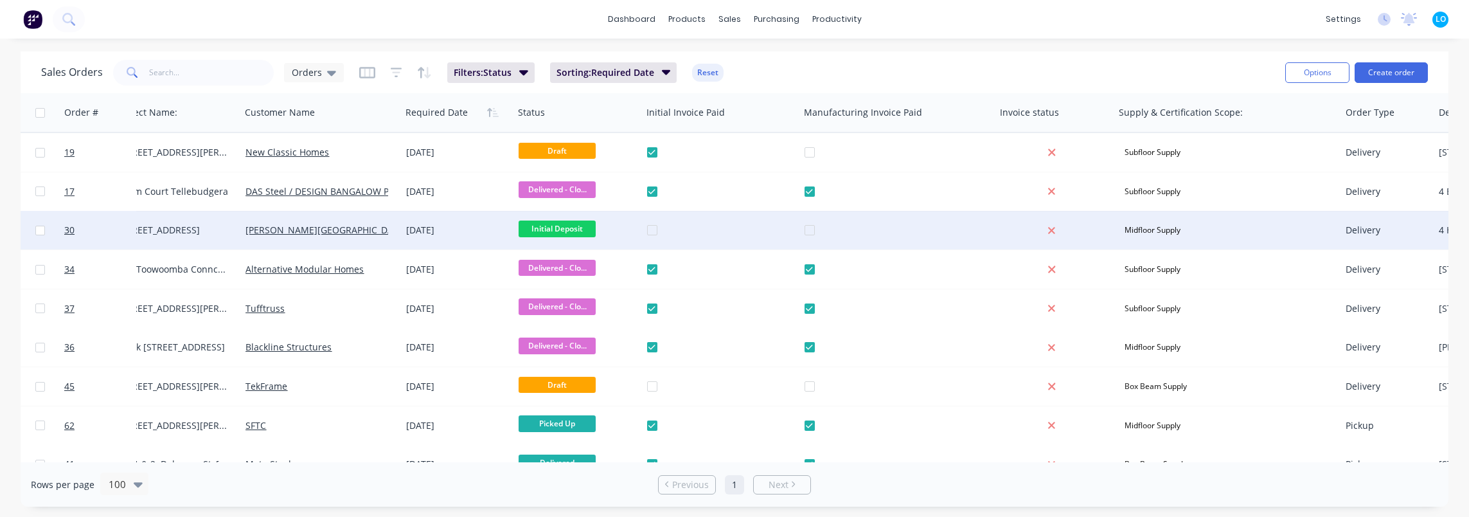
scroll to position [0, 0]
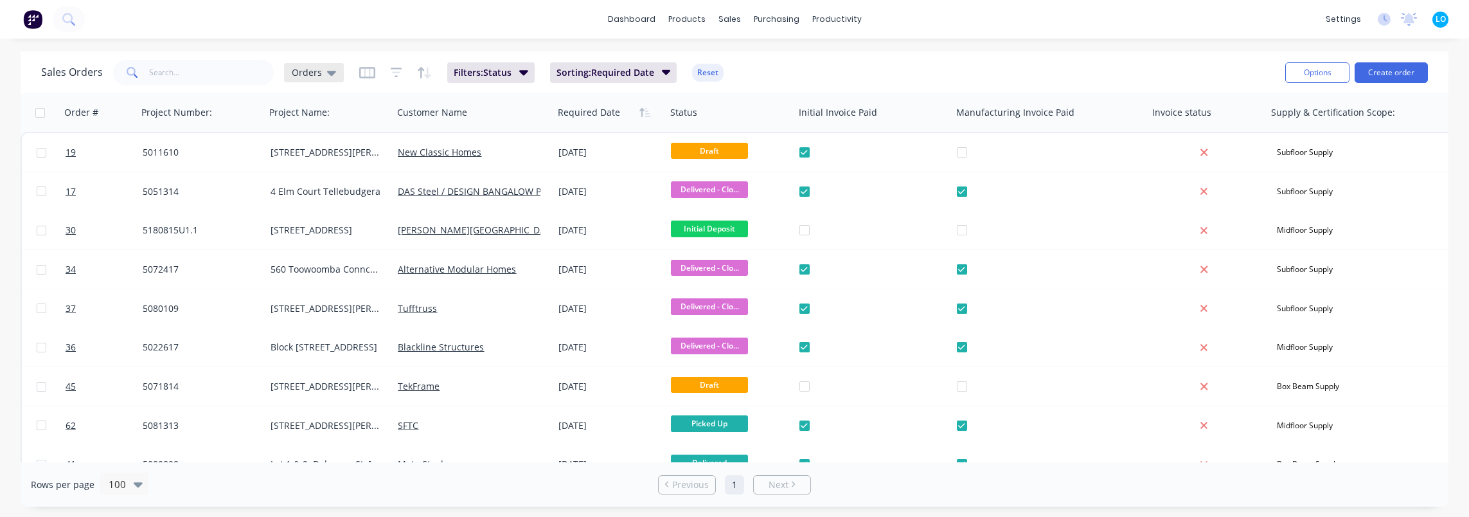
click at [294, 80] on div "Orders" at bounding box center [314, 72] width 60 height 19
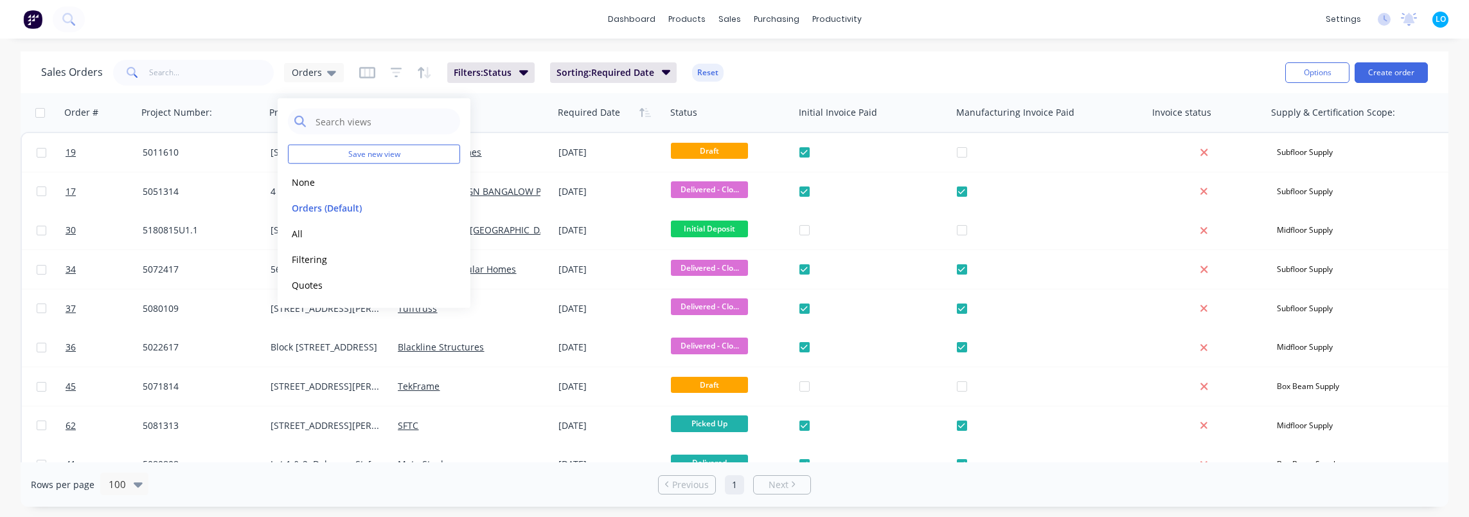
click at [1027, 43] on div "dashboard products sales purchasing productivity dashboard products Product Cat…" at bounding box center [734, 258] width 1469 height 517
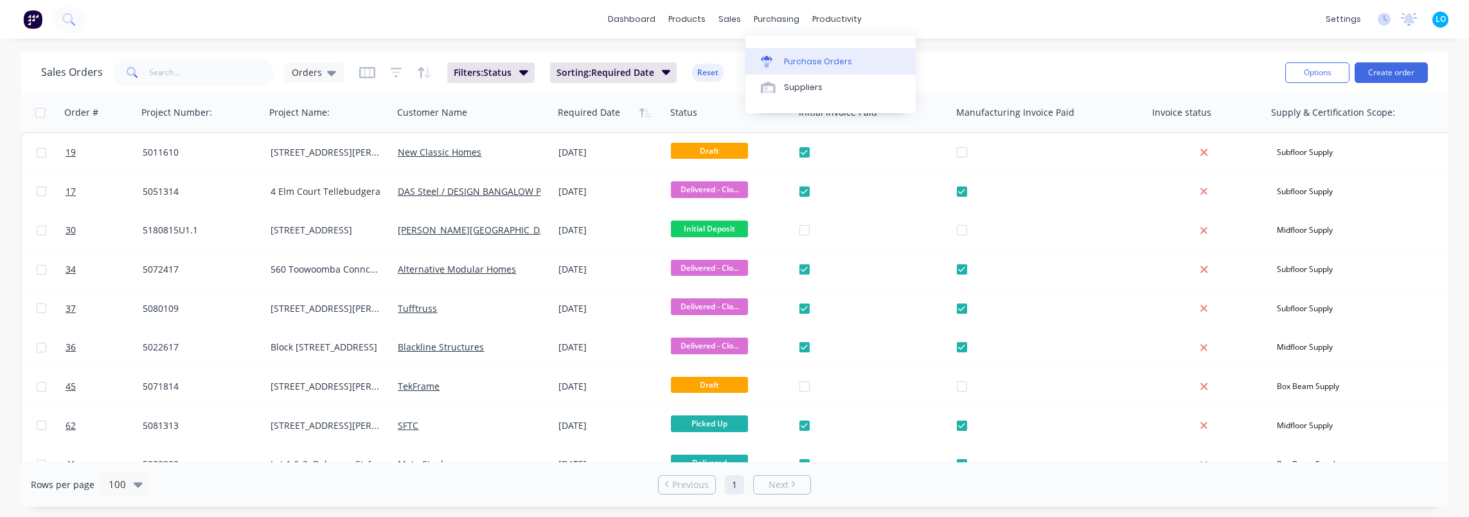
click at [812, 58] on div "Purchase Orders" at bounding box center [818, 62] width 68 height 12
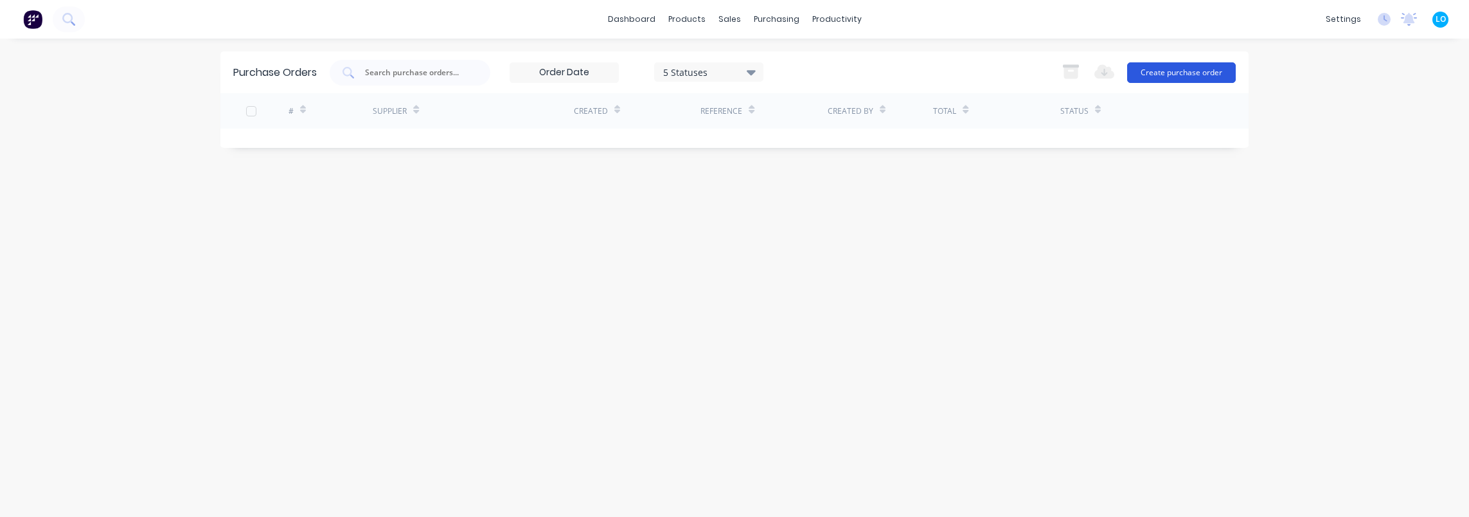
click at [1173, 74] on button "Create purchase order" at bounding box center [1181, 72] width 109 height 21
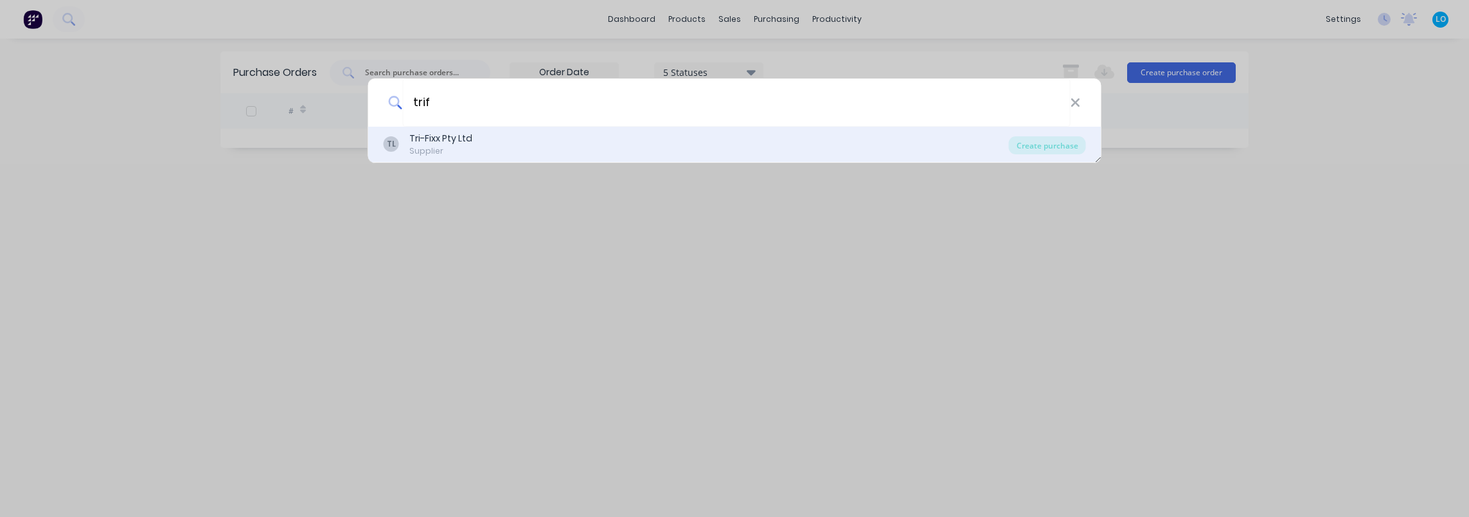
type input "trif"
click at [449, 132] on div "Tri-Fixx Pty Ltd" at bounding box center [440, 138] width 63 height 13
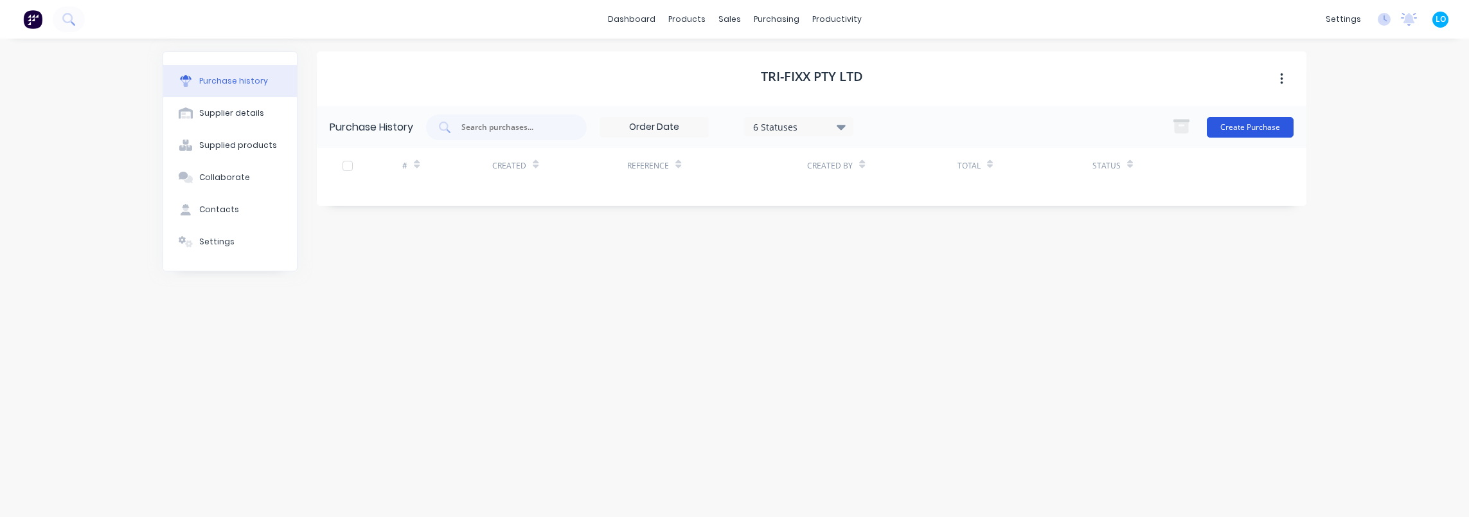
click at [1251, 124] on button "Create Purchase" at bounding box center [1250, 127] width 87 height 21
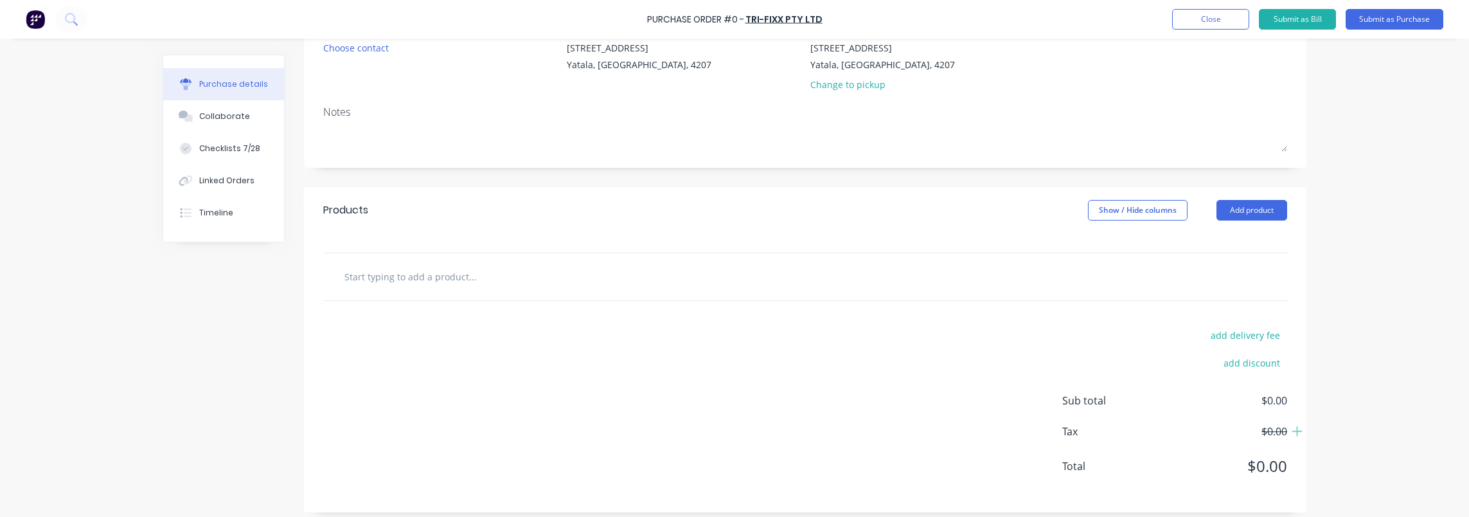
scroll to position [140, 0]
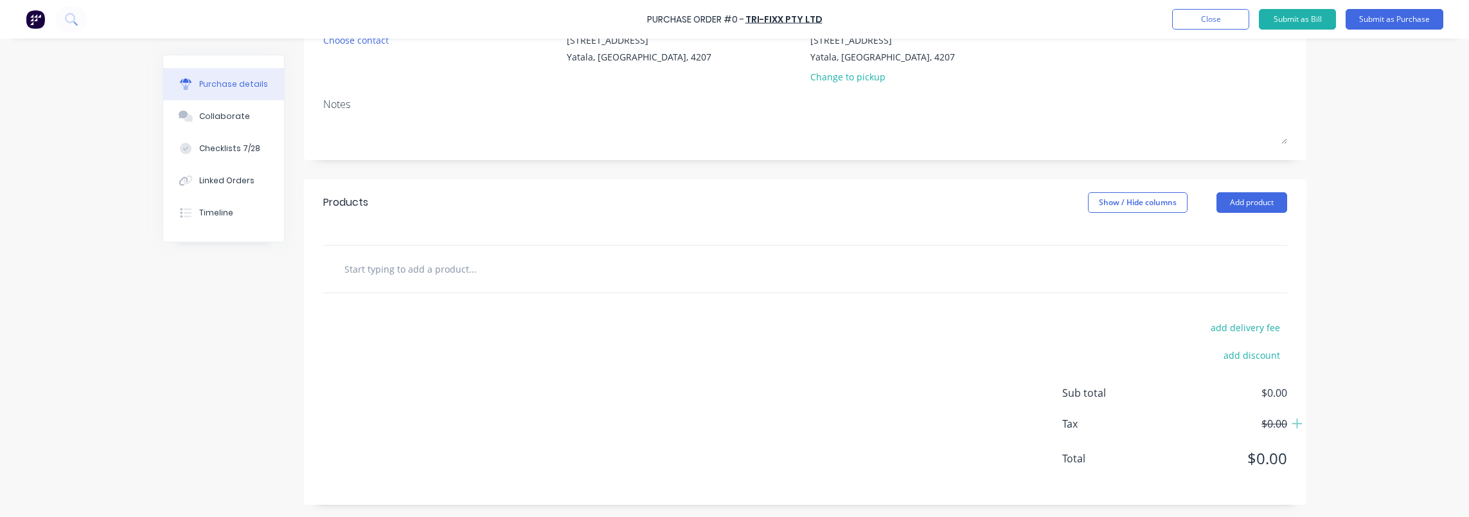
click at [430, 270] on input "text" at bounding box center [472, 269] width 257 height 26
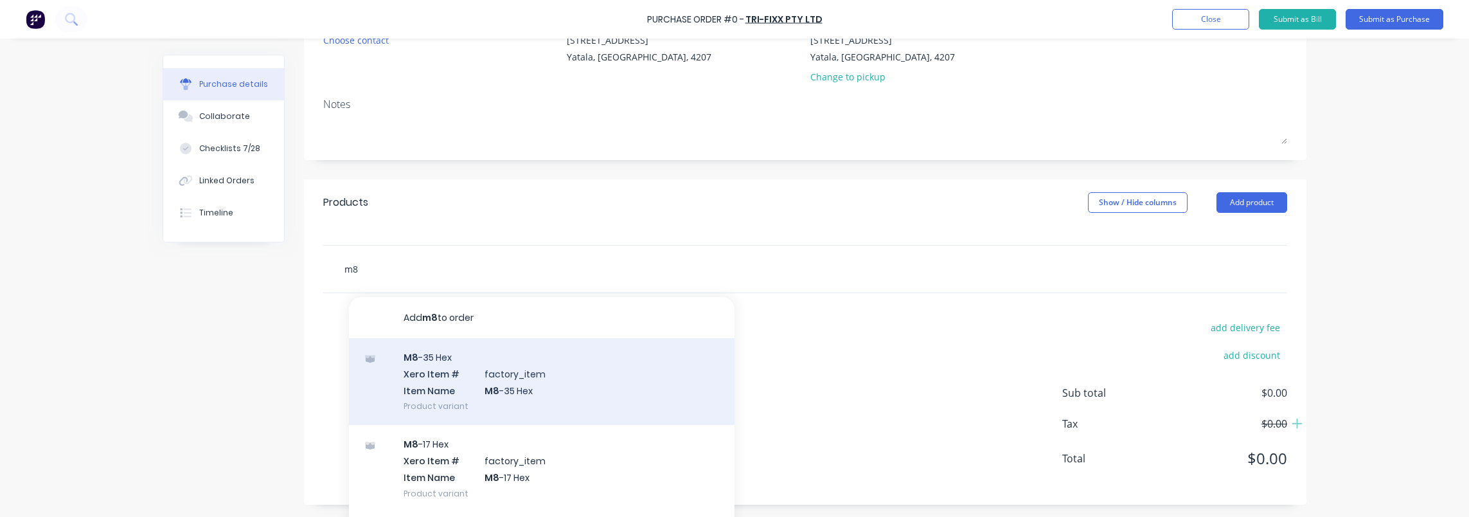
scroll to position [64, 0]
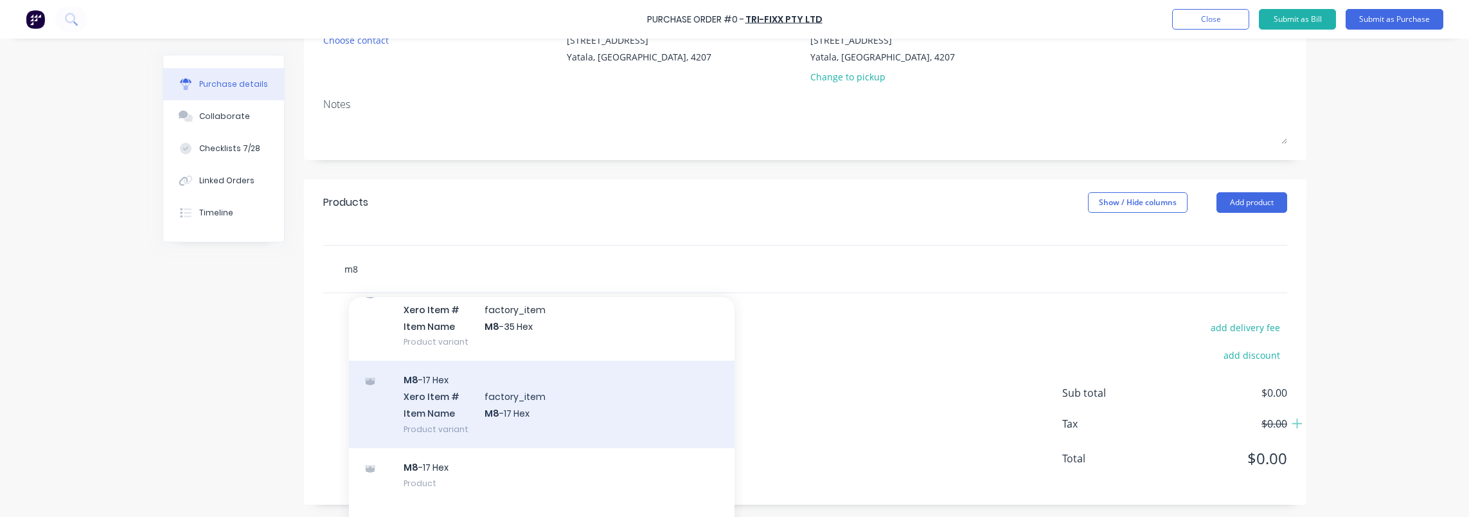
type input "m8"
click at [484, 391] on div "M8 -17 Hex Xero Item # factory_item Item Name M8 -17 Hex Product variant" at bounding box center [542, 404] width 386 height 87
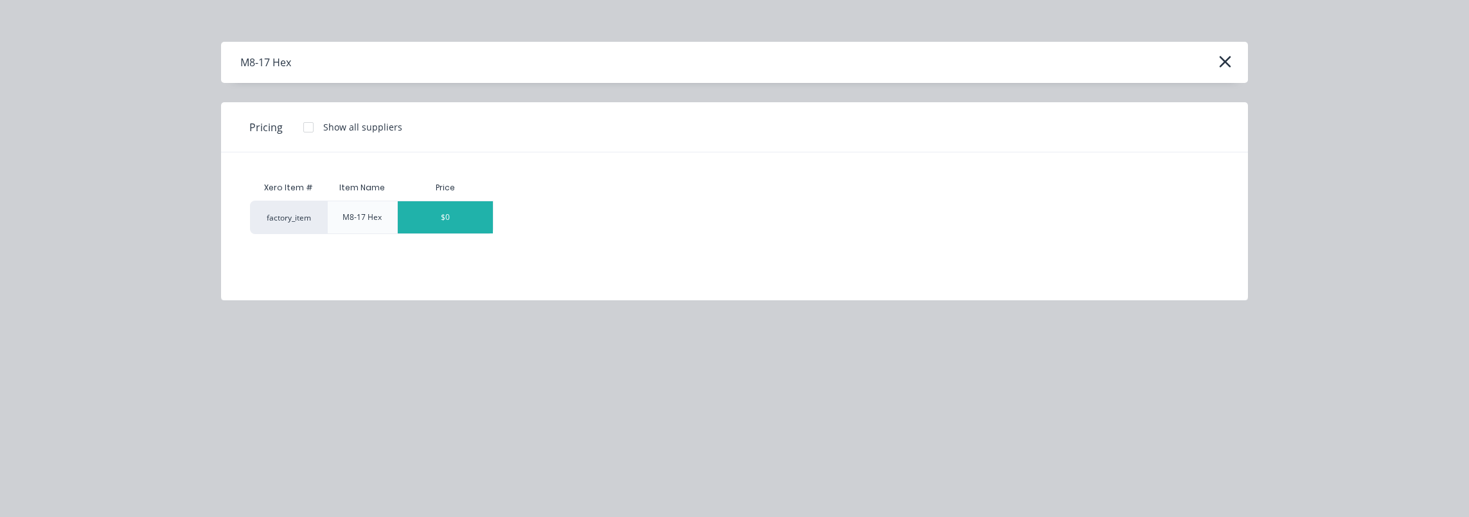
click at [451, 219] on div "$0" at bounding box center [445, 217] width 95 height 32
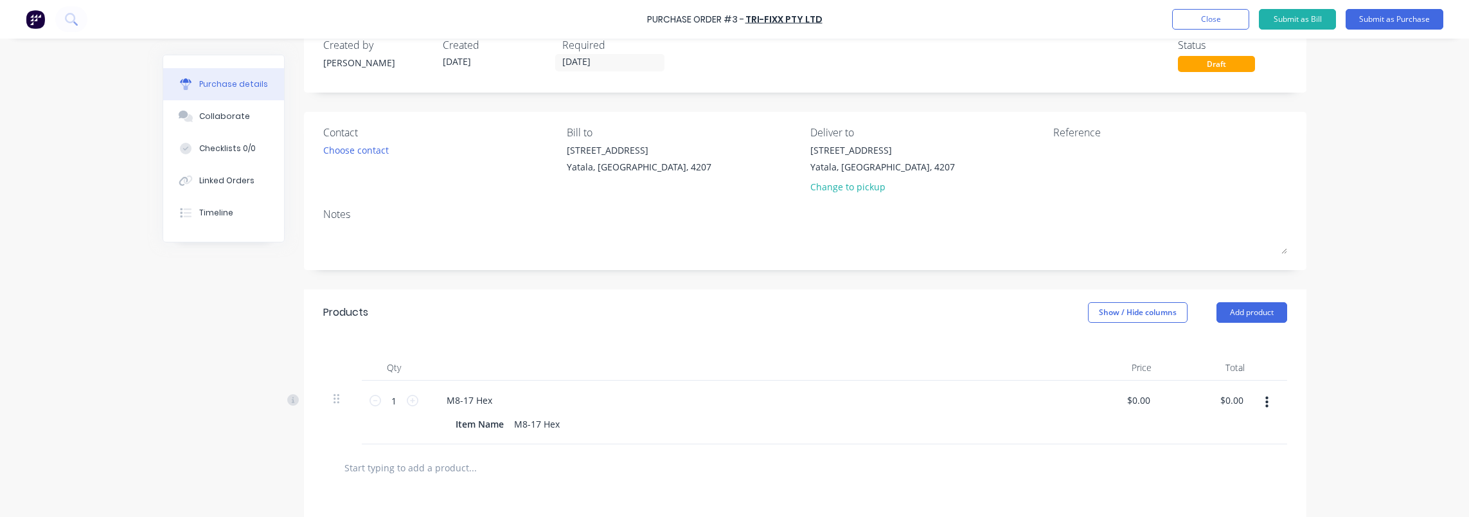
scroll to position [64, 0]
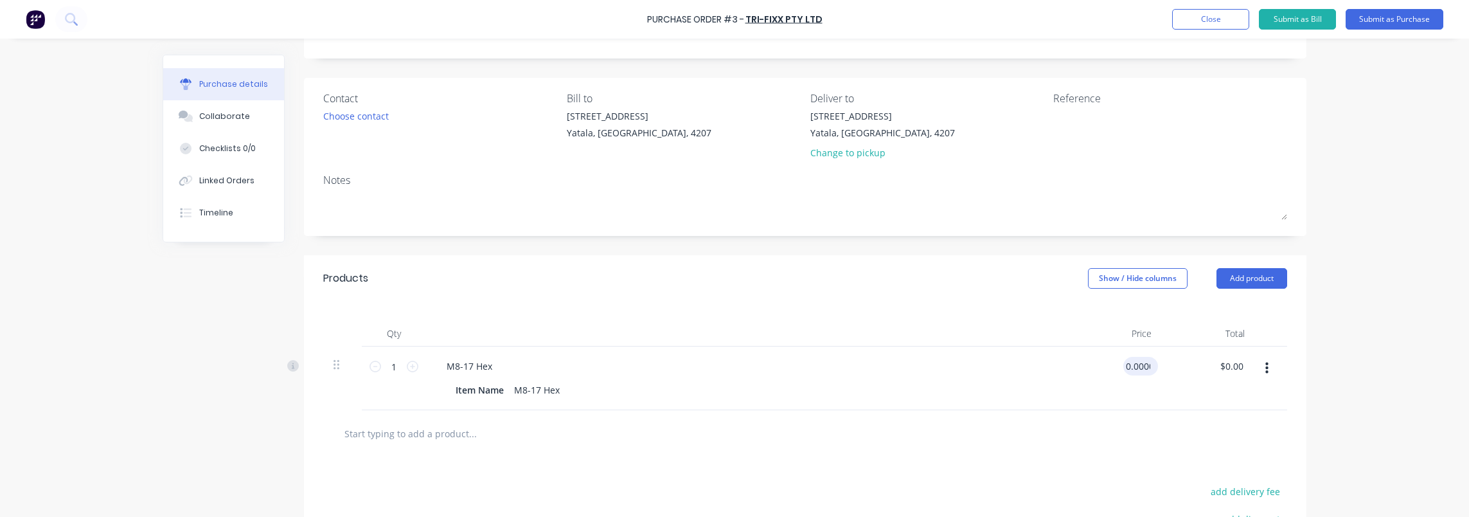
click at [1137, 366] on input "0.0000" at bounding box center [1138, 366] width 30 height 19
type input "$0.09"
drag, startPoint x: 1109, startPoint y: 515, endPoint x: 1112, endPoint y: 476, distance: 39.3
click at [1109, 506] on div "add discount" at bounding box center [1174, 517] width 225 height 20
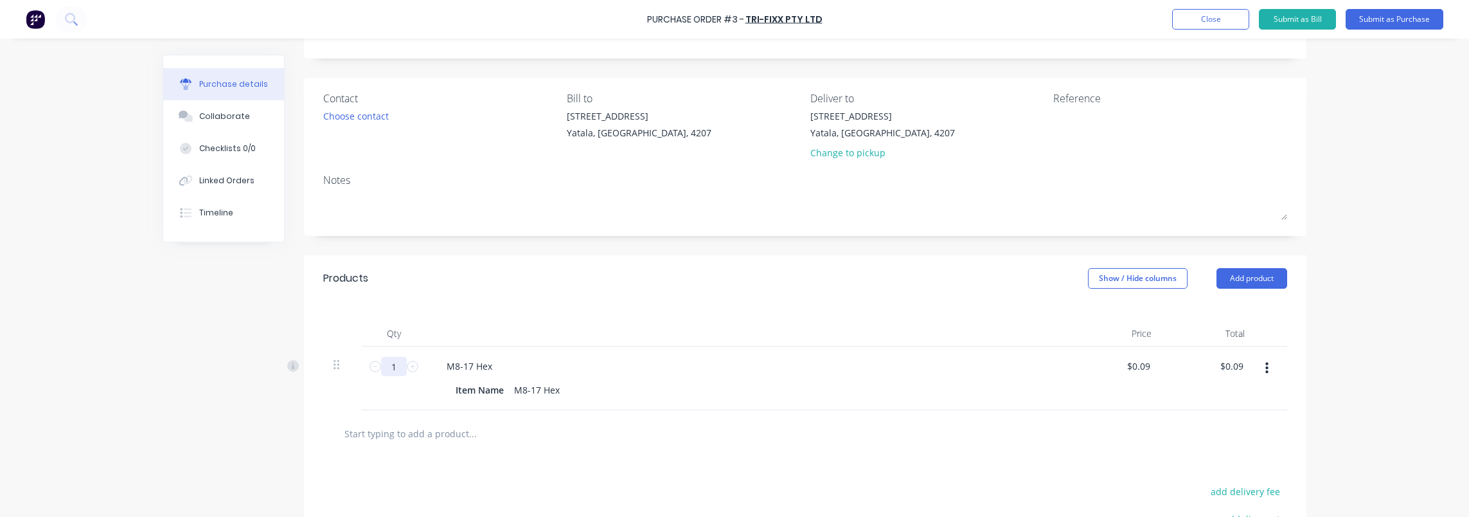
click at [384, 373] on input "1" at bounding box center [394, 366] width 26 height 19
type input "3"
type input "$0.27"
type input "30"
type input "$2.70"
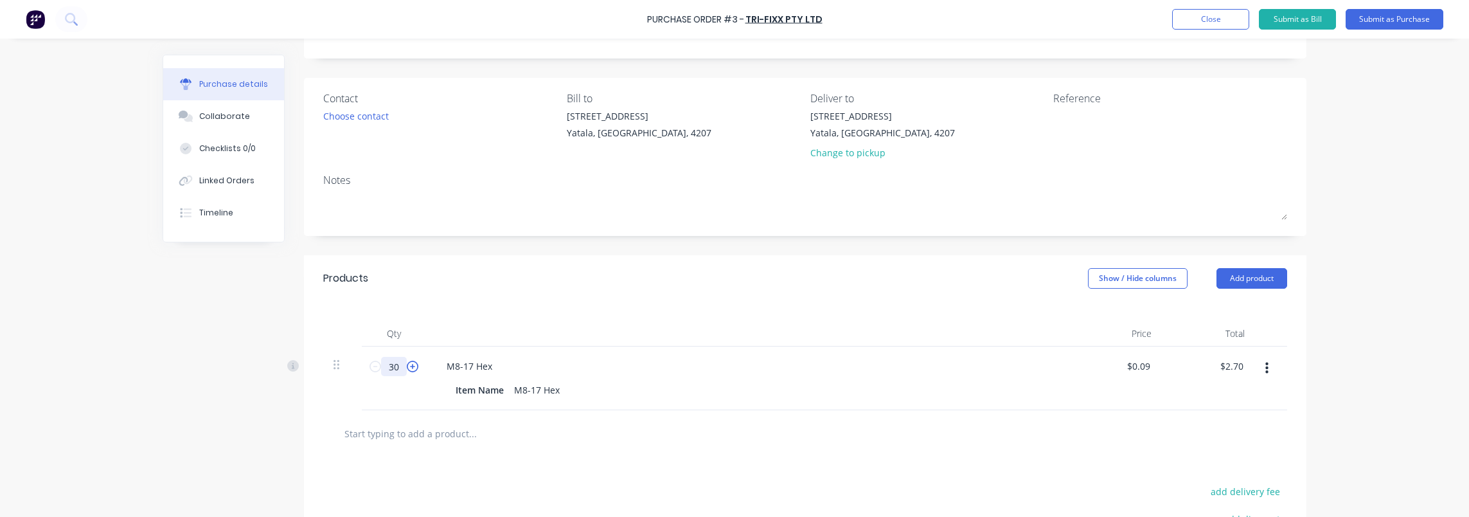
type input "300"
type input "$27.00"
type input "3000"
type input "$270.00"
type input "30000"
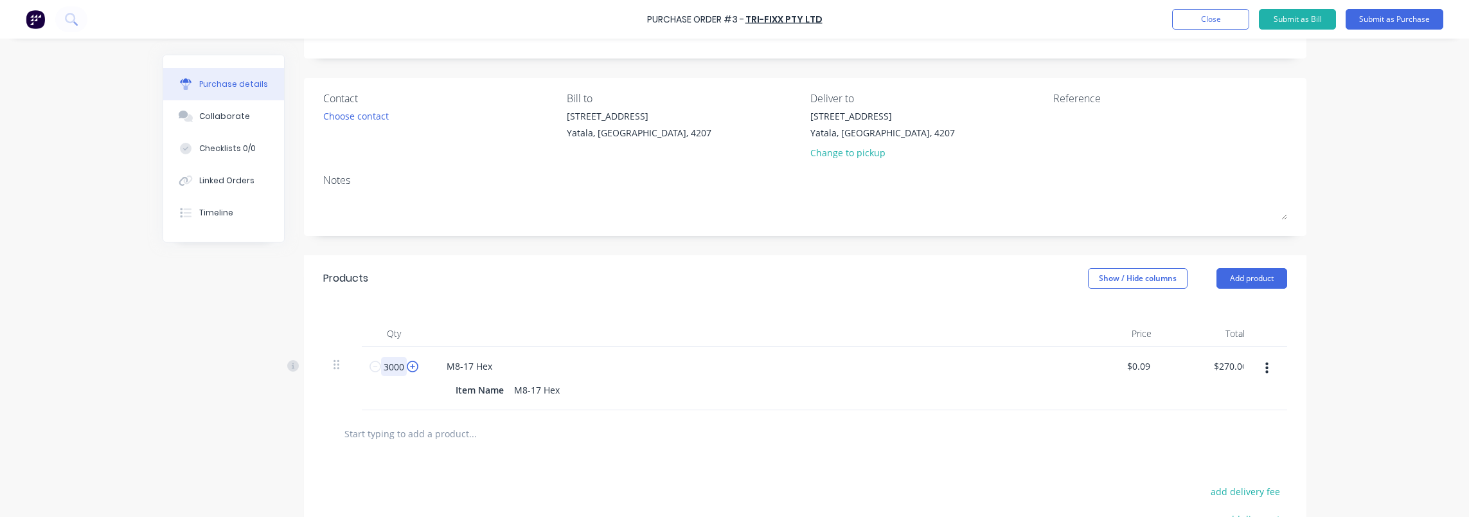
type input "$2,700.00"
type input "300000"
type input "$27,000.00"
type input "30000"
type input "$2,700.00"
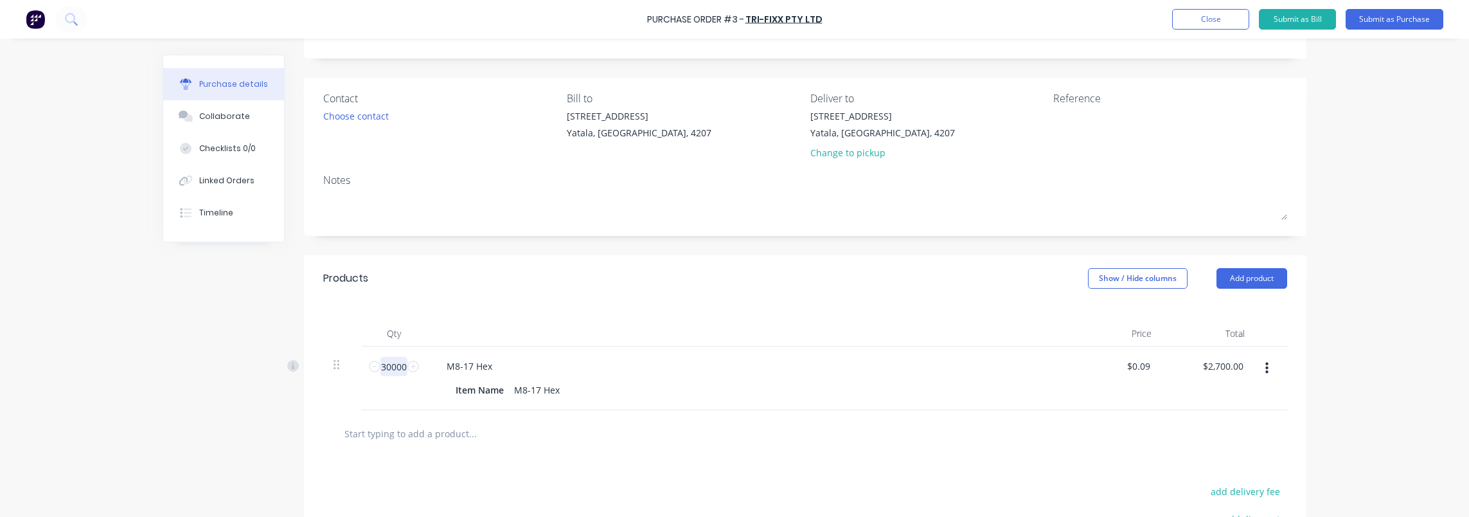
type input "30000"
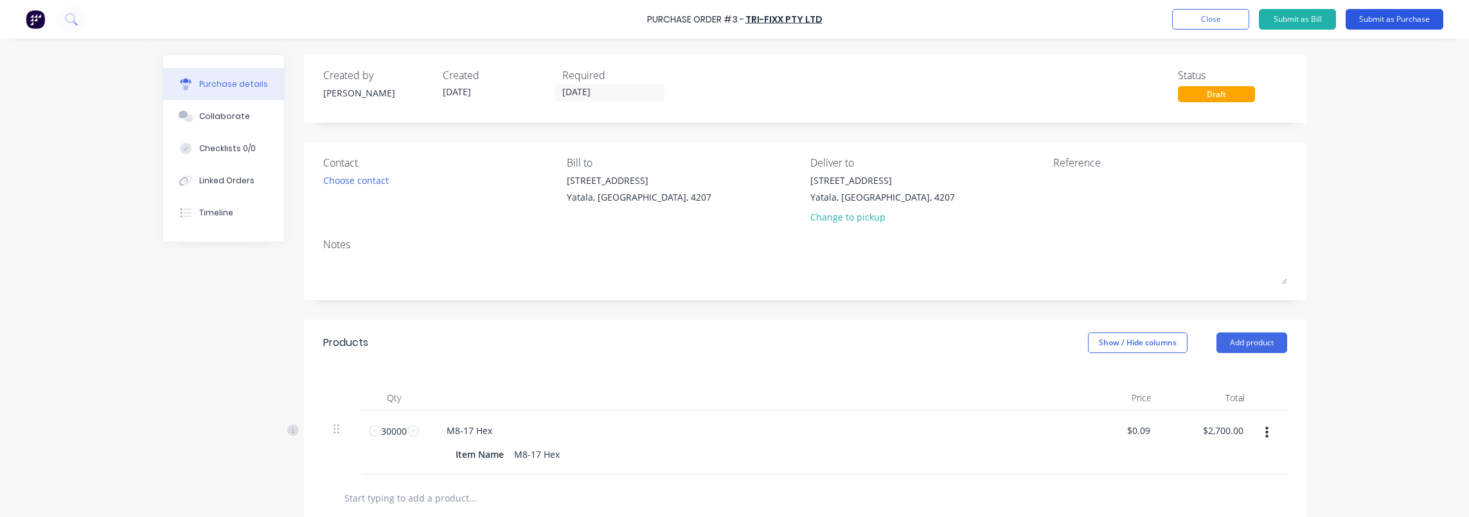
click at [1412, 24] on button "Submit as Purchase" at bounding box center [1395, 19] width 98 height 21
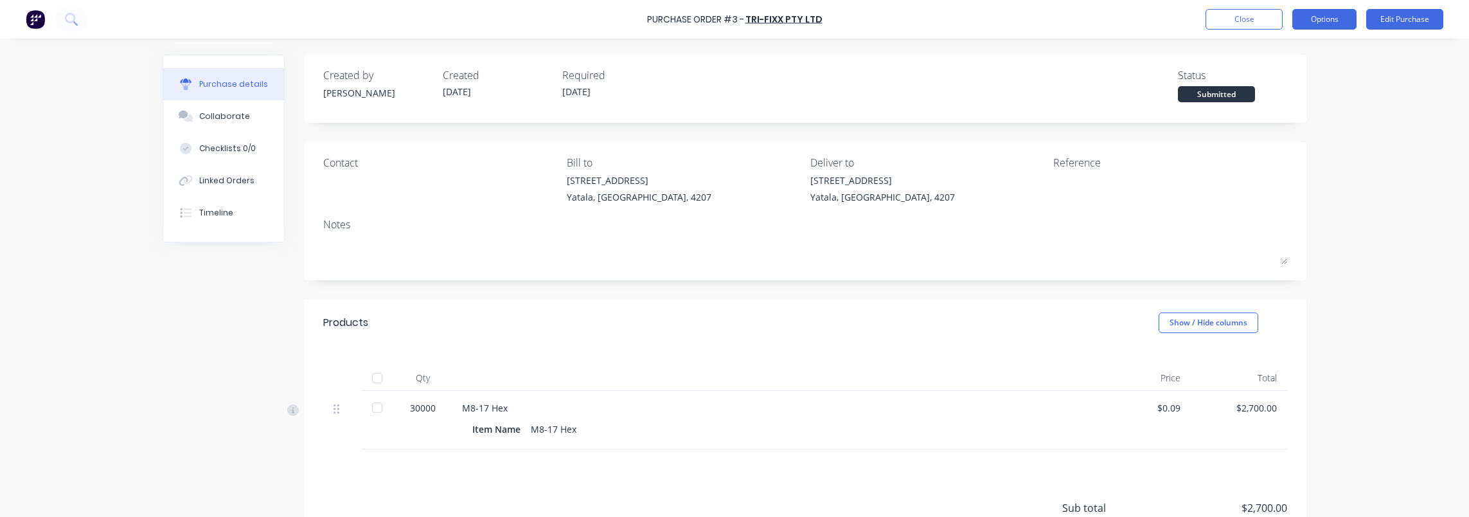
click at [1309, 23] on button "Options" at bounding box center [1324, 19] width 64 height 21
click at [1213, 93] on div "Submitted" at bounding box center [1216, 94] width 77 height 16
click at [1213, 95] on div "Submitted" at bounding box center [1216, 94] width 77 height 16
click at [1313, 18] on button "Options" at bounding box center [1324, 19] width 64 height 21
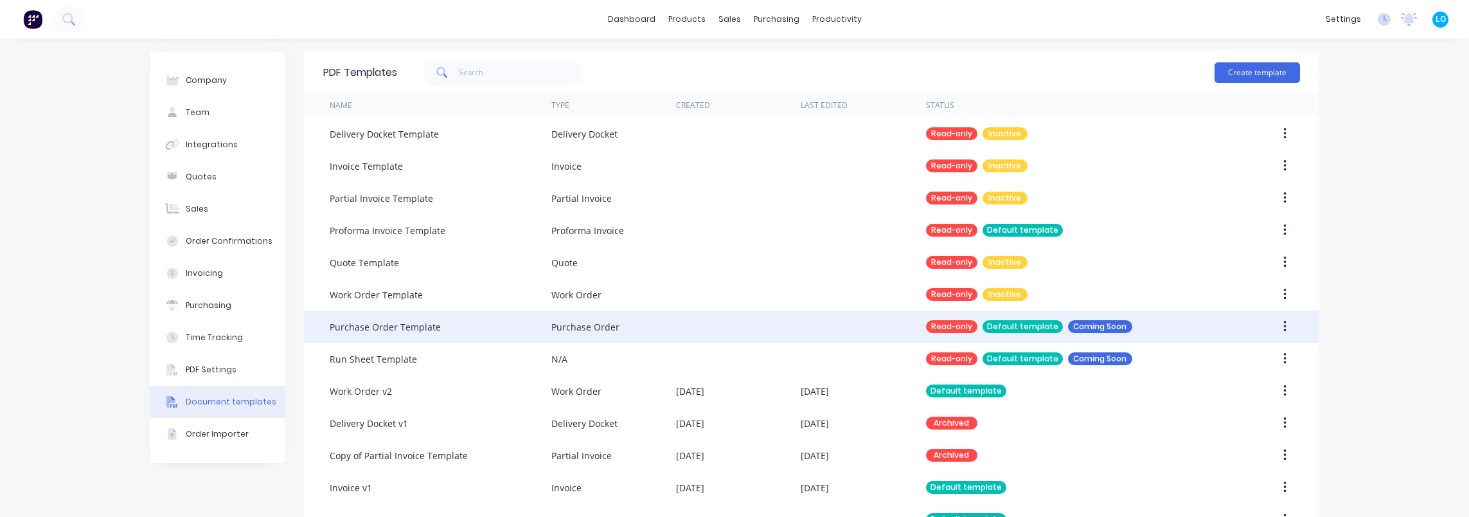
click at [411, 330] on div "Purchase Order Template" at bounding box center [385, 326] width 111 height 13
click at [1272, 327] on button "button" at bounding box center [1285, 326] width 30 height 23
click at [1284, 329] on button "button" at bounding box center [1285, 326] width 30 height 23
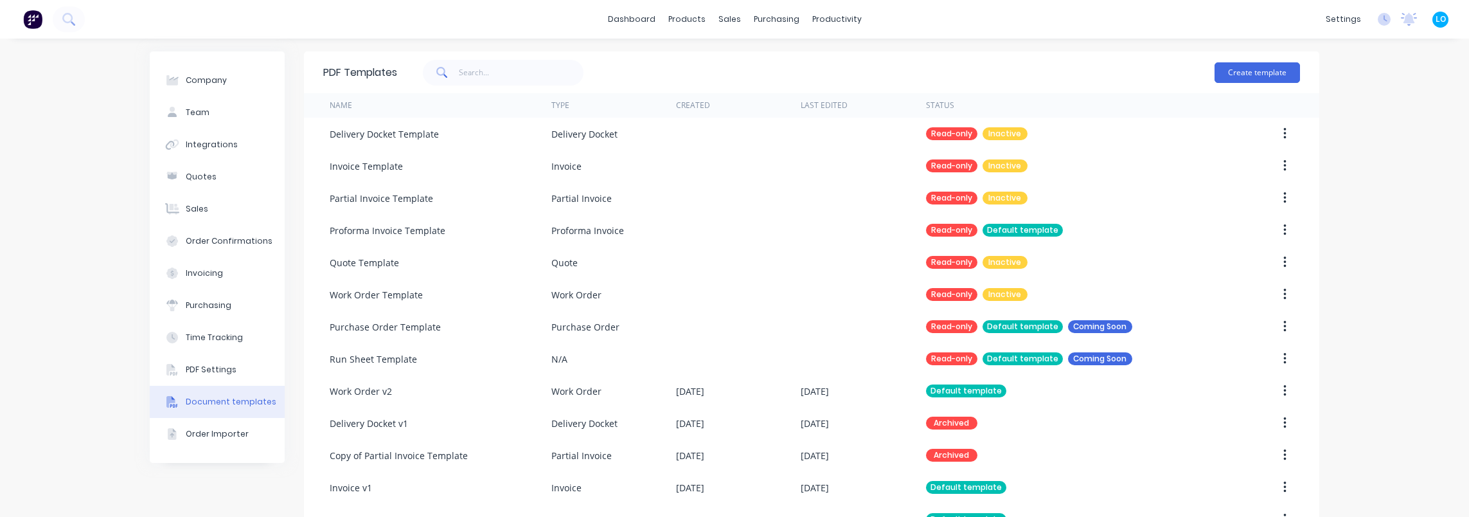
click at [1354, 245] on div "Company Team Integrations Quotes Sales Order Confirmations Invoicing Purchasing…" at bounding box center [734, 393] width 1469 height 708
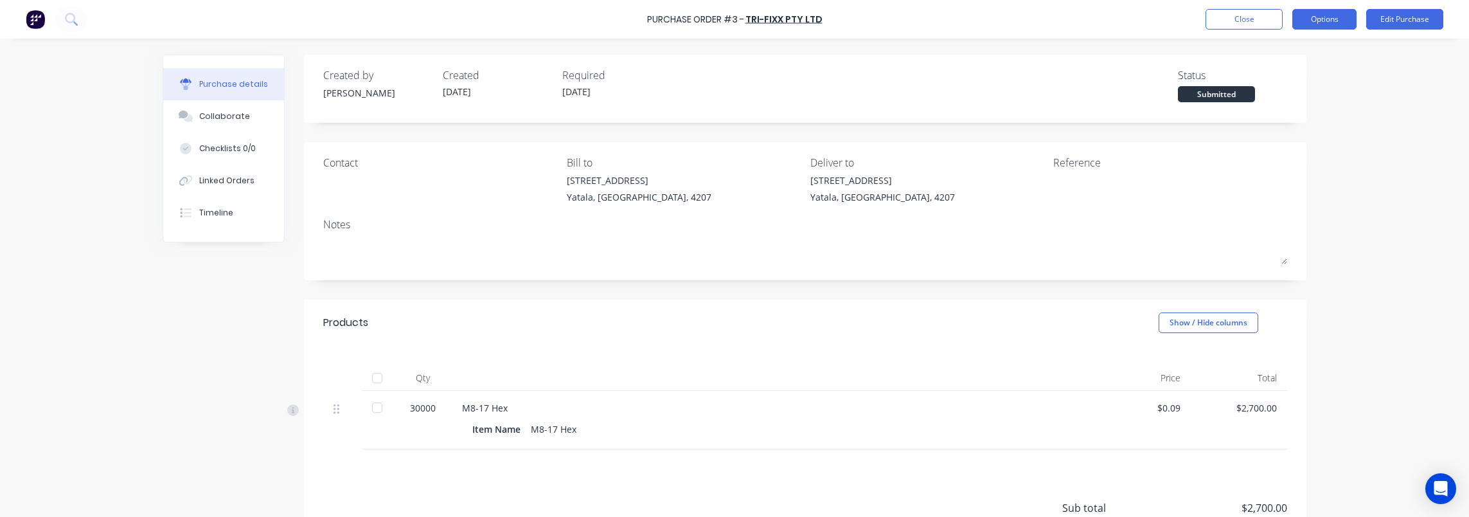
click at [1339, 12] on button "Options" at bounding box center [1324, 19] width 64 height 21
click at [1321, 46] on div "Print / Email" at bounding box center [1295, 52] width 99 height 19
click at [1313, 78] on div "With pricing" at bounding box center [1295, 78] width 99 height 19
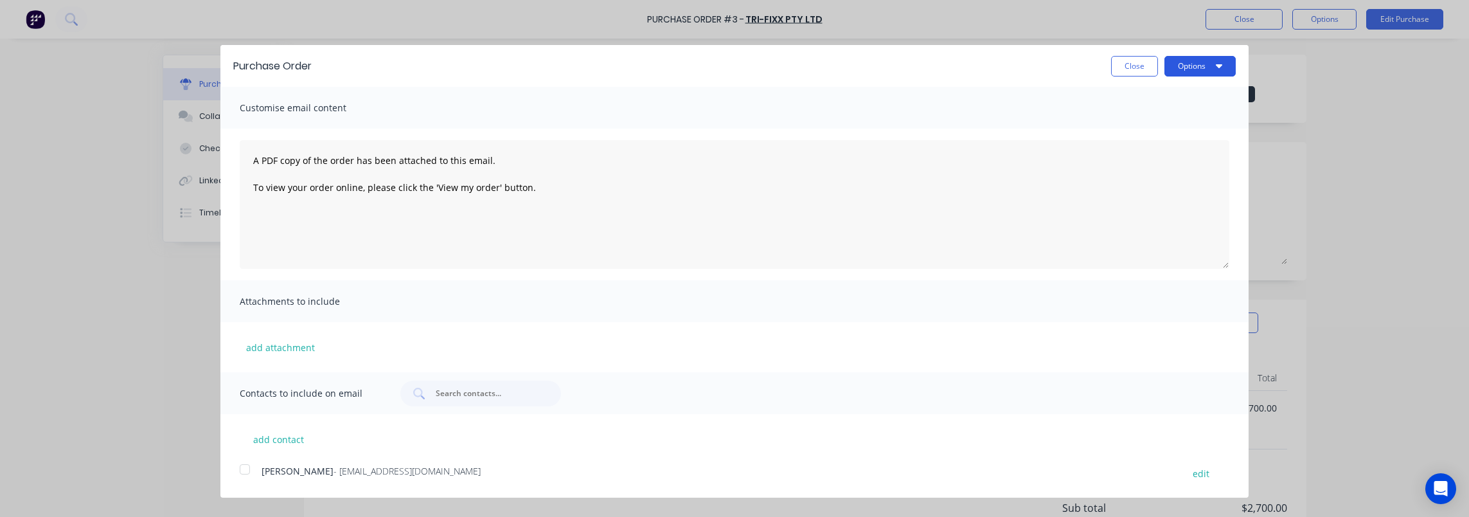
click at [1193, 58] on button "Options" at bounding box center [1199, 66] width 71 height 21
click at [1173, 102] on div "Print" at bounding box center [1174, 98] width 99 height 19
click at [1134, 64] on button "Close" at bounding box center [1134, 66] width 47 height 21
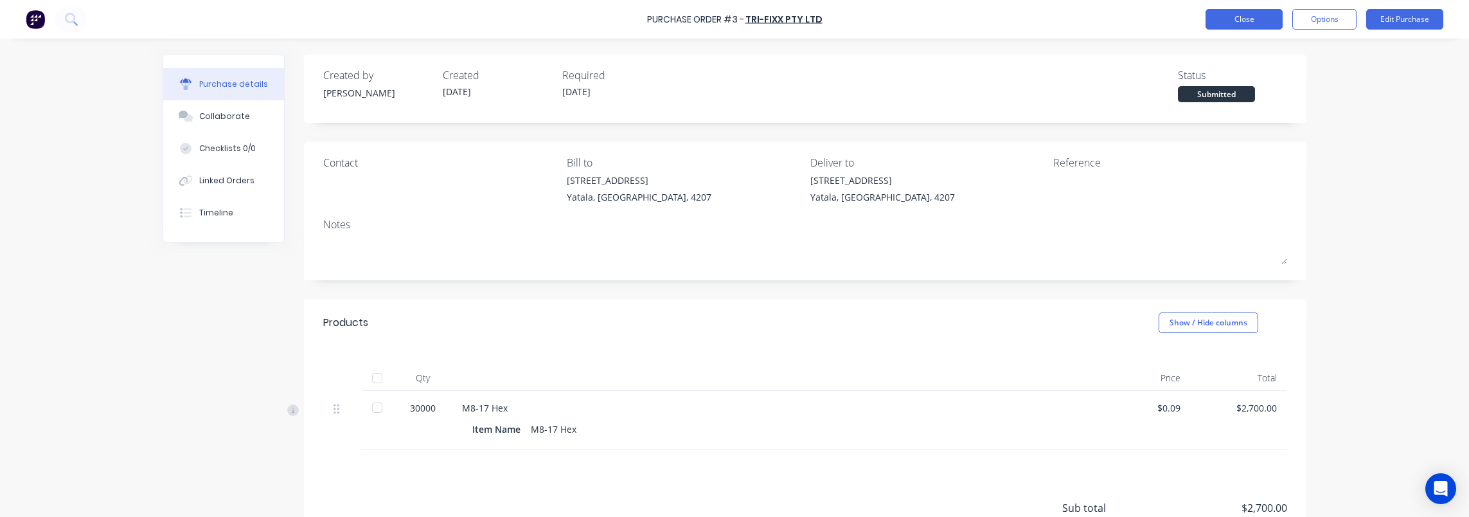
click at [1249, 17] on button "Close" at bounding box center [1244, 19] width 77 height 21
